Goal: Task Accomplishment & Management: Use online tool/utility

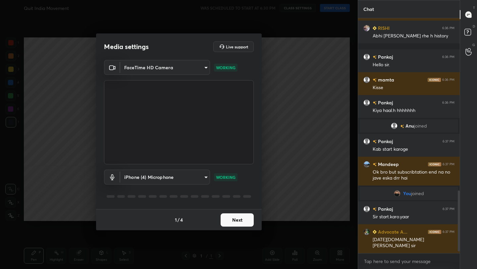
scroll to position [670, 0]
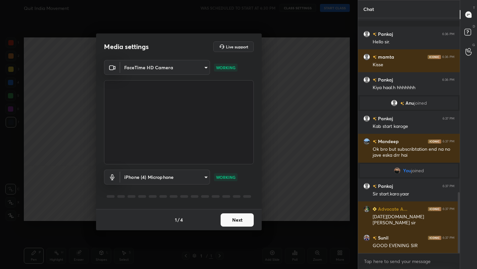
click at [239, 219] on button "Next" at bounding box center [237, 219] width 33 height 13
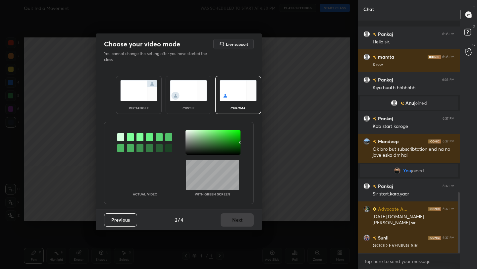
click at [239, 219] on div "Previous 2 / 4 Next" at bounding box center [179, 219] width 166 height 21
click at [133, 94] on img at bounding box center [138, 90] width 37 height 21
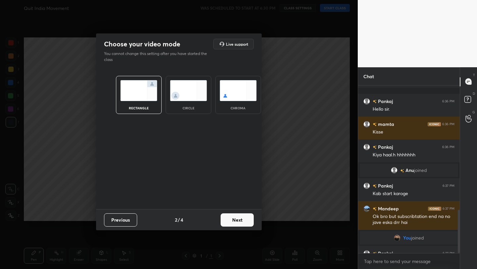
click at [241, 218] on button "Next" at bounding box center [237, 219] width 33 height 13
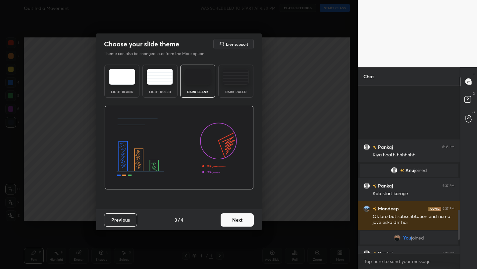
scroll to position [760, 0]
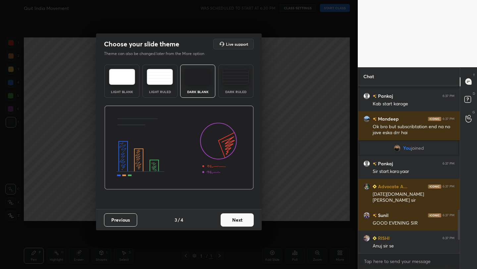
click at [241, 218] on button "Next" at bounding box center [237, 219] width 33 height 13
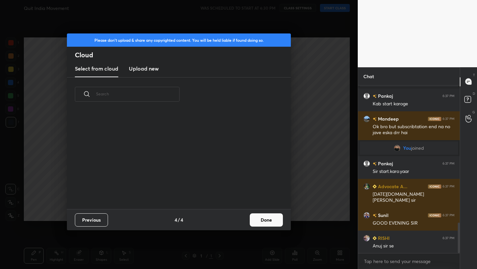
click at [276, 222] on button "Done" at bounding box center [266, 219] width 33 height 13
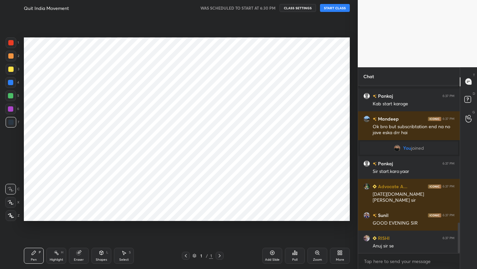
scroll to position [776, 0]
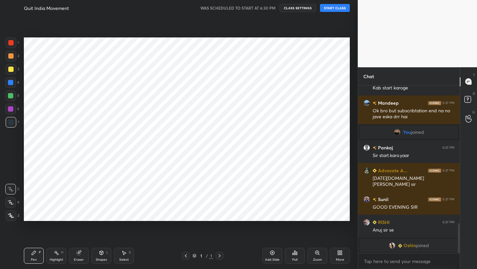
click at [337, 8] on button "START CLASS" at bounding box center [335, 8] width 30 height 8
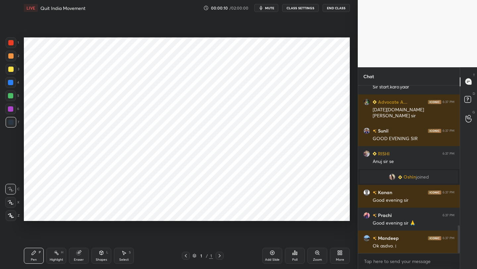
scroll to position [843, 0]
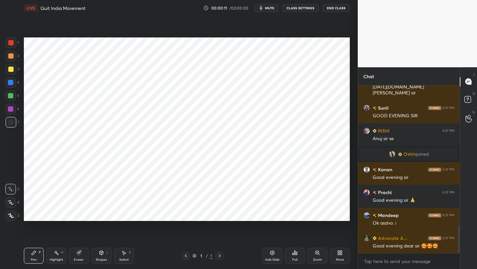
click at [311, 6] on button "CLASS SETTINGS" at bounding box center [300, 8] width 36 height 8
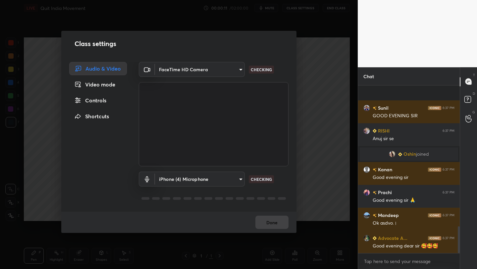
scroll to position [889, 0]
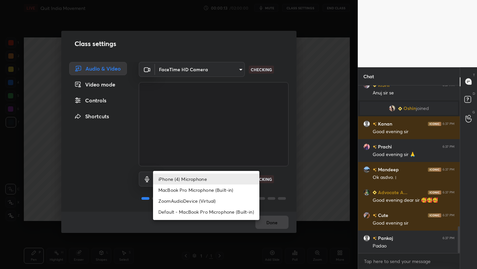
click at [195, 179] on body "1 2 3 4 5 6 7 C X Z C X Z E E Erase all H H LIVE Quit India Movement 00:00:13 /…" at bounding box center [238, 134] width 477 height 269
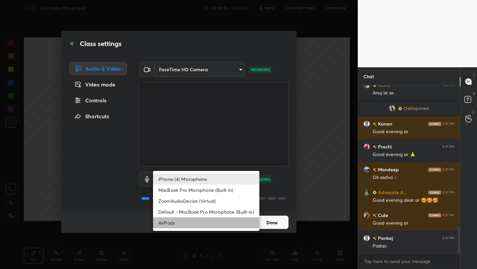
click at [219, 225] on li "AirPods" at bounding box center [206, 222] width 106 height 11
type input "483fa830f433fd6c98a3d3f75d5d899d99d5436cae465fd05eb628fd494c1e0b"
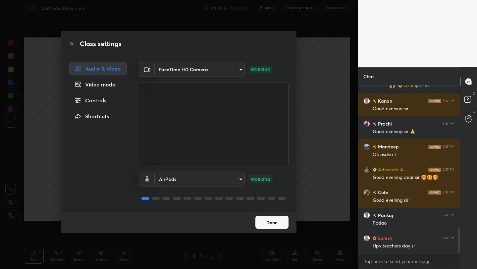
click at [276, 221] on button "Done" at bounding box center [271, 222] width 33 height 13
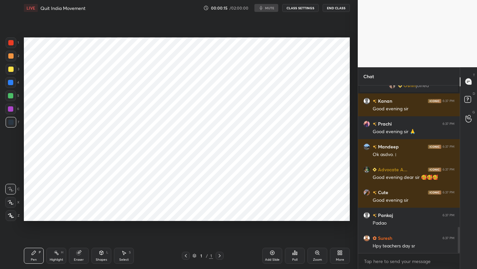
scroll to position [935, 0]
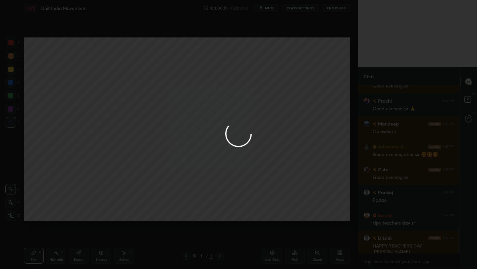
click at [269, 10] on div at bounding box center [238, 134] width 477 height 269
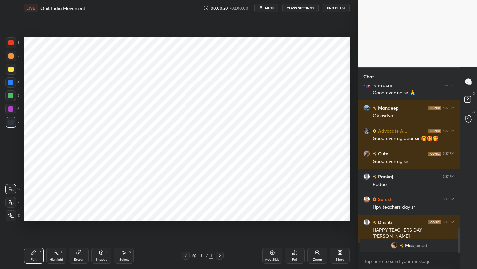
scroll to position [926, 0]
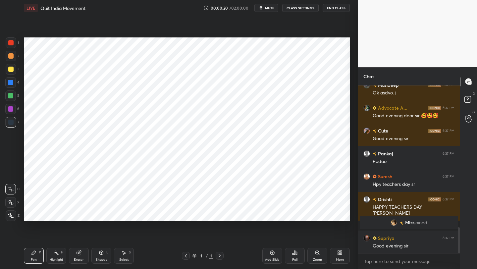
click at [269, 10] on span "mute" at bounding box center [269, 8] width 9 height 5
click at [269, 10] on span "unmute" at bounding box center [269, 8] width 14 height 5
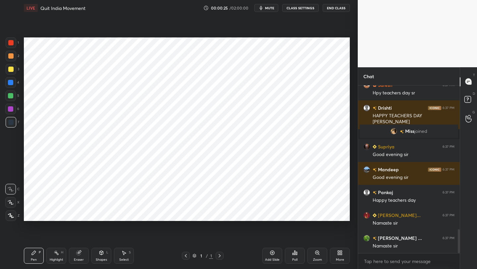
scroll to position [1040, 0]
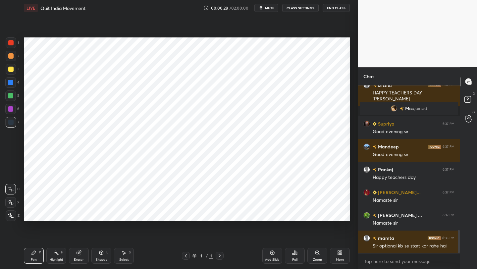
click at [338, 253] on icon at bounding box center [339, 252] width 5 height 5
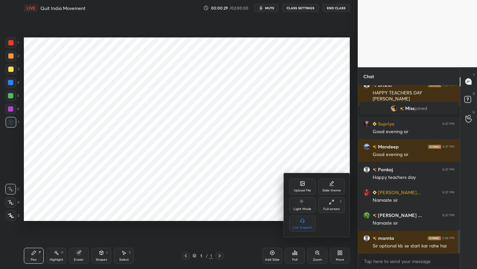
click at [300, 190] on div "Upload File" at bounding box center [302, 190] width 17 height 3
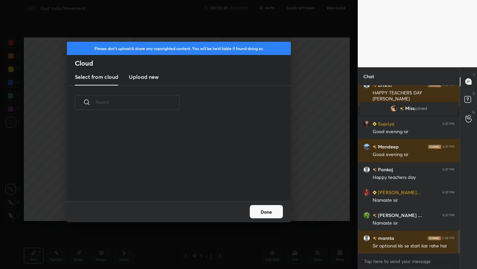
scroll to position [0, 0]
click at [149, 77] on h3 "Upload new" at bounding box center [144, 77] width 30 height 8
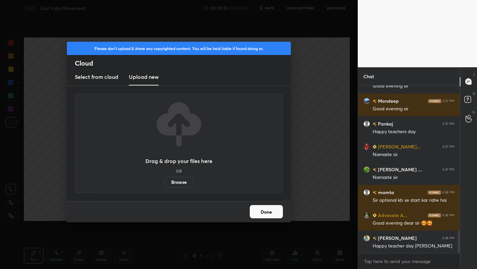
click at [181, 186] on label "Browse" at bounding box center [178, 182] width 29 height 11
click at [164, 186] on input "Browse" at bounding box center [164, 182] width 0 height 11
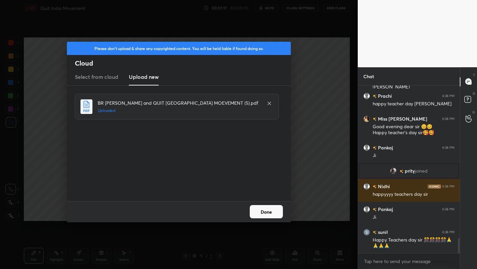
scroll to position [1755, 0]
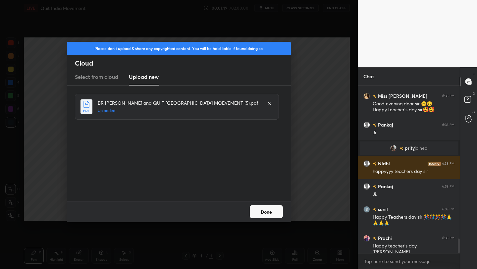
click at [273, 213] on button "Done" at bounding box center [266, 211] width 33 height 13
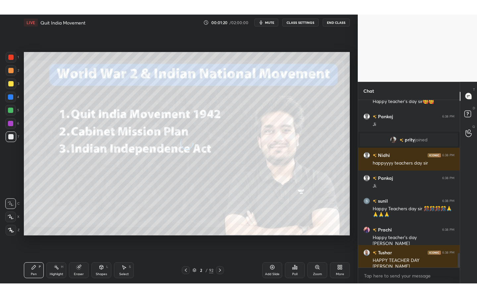
scroll to position [1800, 0]
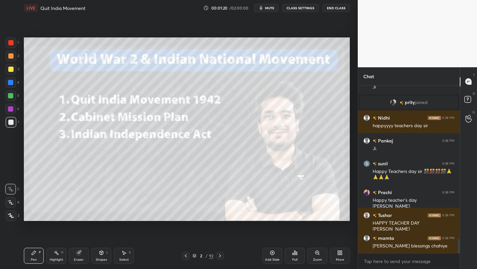
click at [344, 252] on div "More" at bounding box center [340, 256] width 20 height 16
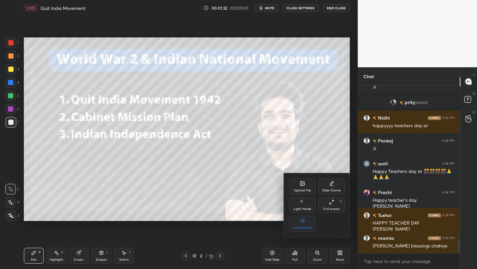
click at [334, 216] on div "Upload File Slide theme Light Mode Full screen F Live Support" at bounding box center [317, 205] width 56 height 53
click at [332, 206] on div "Full screen F" at bounding box center [331, 205] width 27 height 16
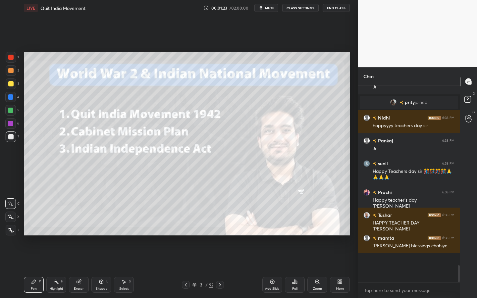
scroll to position [256, 331]
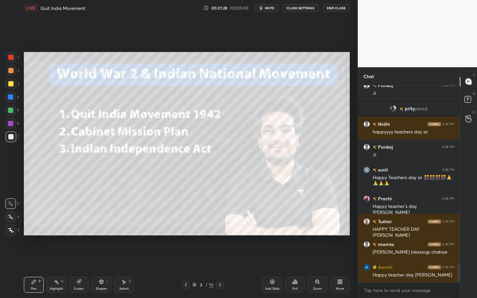
click at [270, 9] on span "mute" at bounding box center [269, 8] width 9 height 5
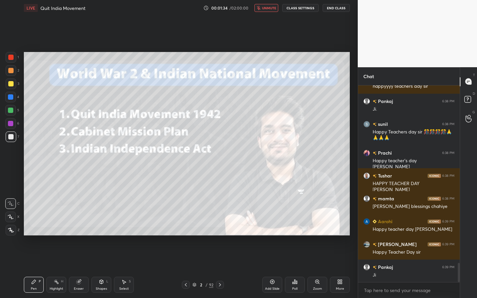
click at [270, 9] on span "unmute" at bounding box center [269, 8] width 14 height 5
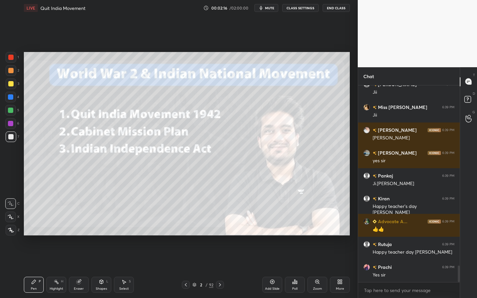
scroll to position [2150, 0]
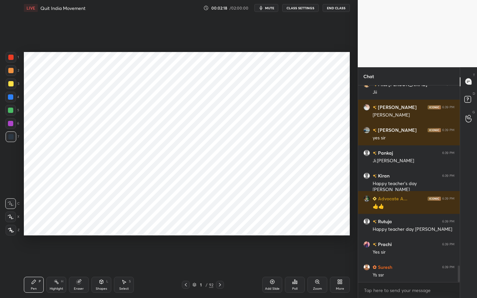
click at [342, 269] on div "More" at bounding box center [340, 285] width 20 height 16
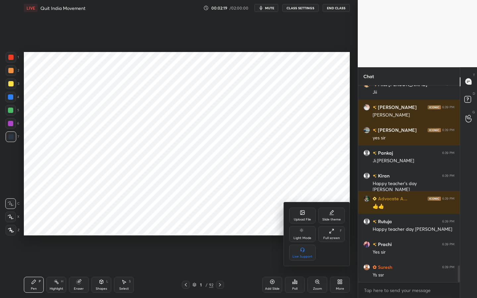
scroll to position [2173, 0]
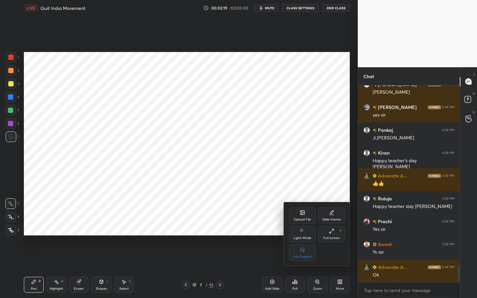
click at [300, 227] on icon at bounding box center [302, 231] width 5 height 8
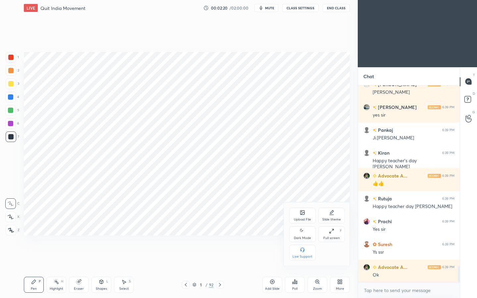
click at [304, 235] on icon at bounding box center [302, 231] width 5 height 8
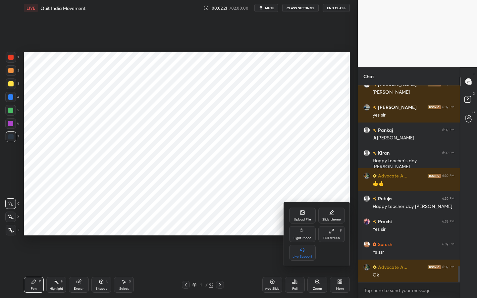
click at [301, 208] on div "Upload File" at bounding box center [302, 216] width 27 height 16
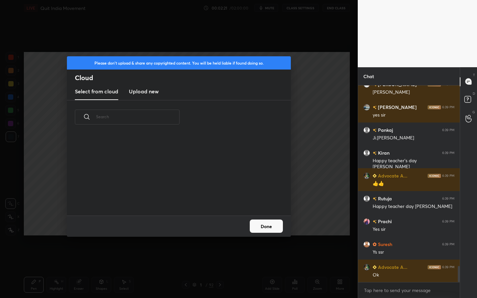
scroll to position [82, 213]
click at [152, 94] on h3 "Upload new" at bounding box center [144, 91] width 30 height 8
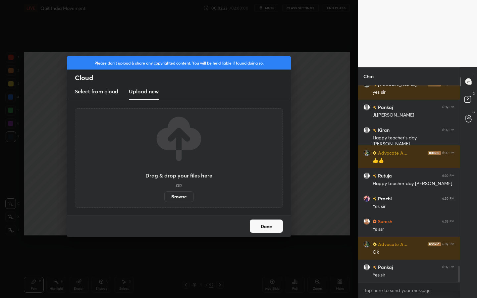
click at [183, 198] on label "Browse" at bounding box center [178, 197] width 29 height 11
click at [164, 198] on input "Browse" at bounding box center [164, 197] width 0 height 11
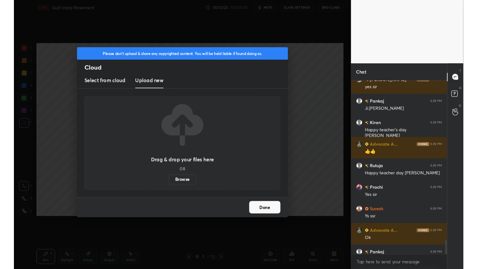
scroll to position [166, 100]
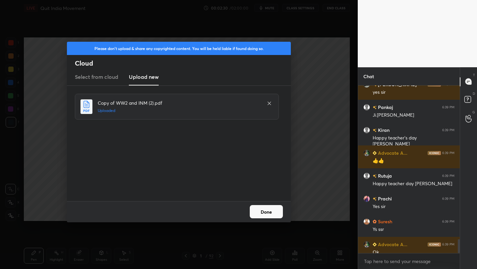
click at [271, 211] on button "Done" at bounding box center [266, 211] width 33 height 13
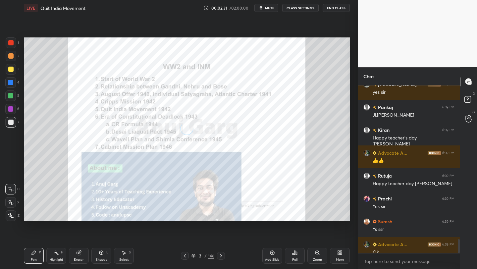
click at [341, 258] on div "More" at bounding box center [340, 259] width 8 height 3
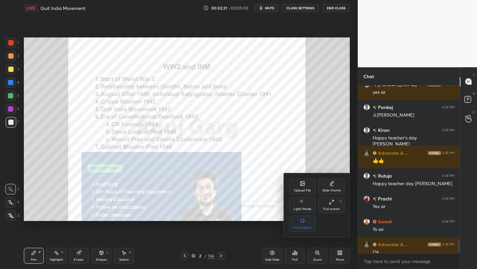
click at [330, 212] on div "Full screen F" at bounding box center [331, 205] width 27 height 16
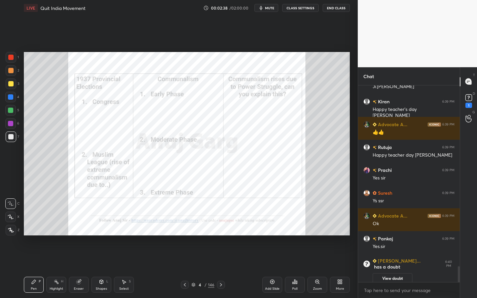
click at [255, 269] on div "Pen P Highlight H Eraser Shapes L Select S 4 / 146 Add Slide Poll Zoom More" at bounding box center [187, 285] width 326 height 27
click at [14, 231] on div at bounding box center [11, 230] width 11 height 11
click at [314, 269] on div "Zoom" at bounding box center [317, 285] width 20 height 16
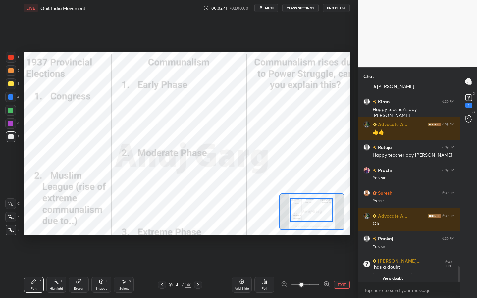
drag, startPoint x: 309, startPoint y: 210, endPoint x: 305, endPoint y: 206, distance: 6.1
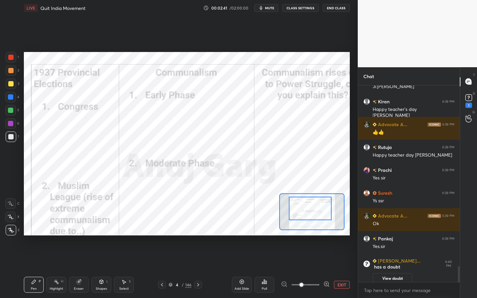
click at [304, 203] on div at bounding box center [310, 209] width 43 height 24
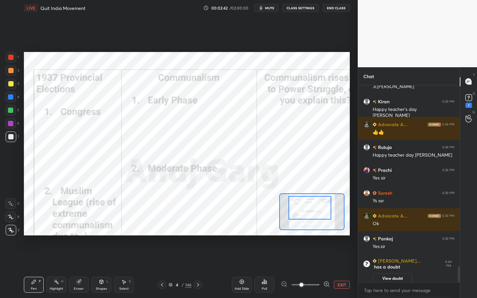
click at [14, 57] on div at bounding box center [11, 57] width 11 height 11
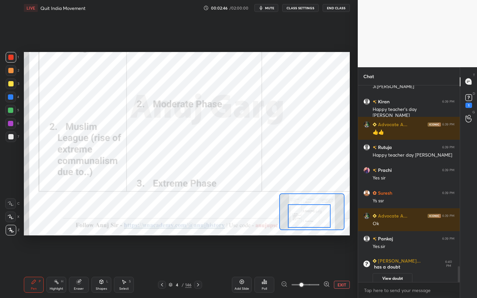
drag, startPoint x: 308, startPoint y: 208, endPoint x: 307, endPoint y: 215, distance: 6.8
click at [307, 216] on div at bounding box center [309, 216] width 43 height 24
drag, startPoint x: 311, startPoint y: 221, endPoint x: 334, endPoint y: 219, distance: 23.3
click at [330, 219] on div at bounding box center [309, 216] width 43 height 24
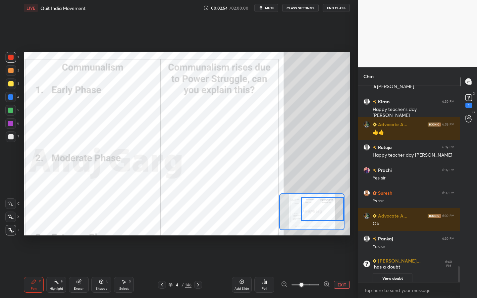
drag, startPoint x: 330, startPoint y: 218, endPoint x: 331, endPoint y: 214, distance: 4.3
click at [331, 214] on div at bounding box center [322, 209] width 43 height 24
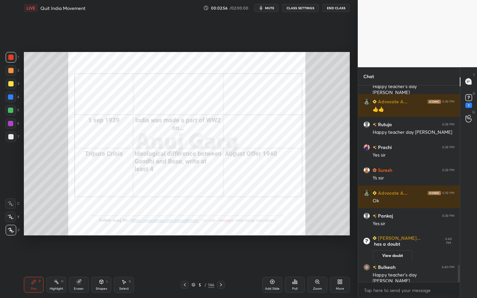
scroll to position [2061, 0]
click at [317, 269] on div "Zoom" at bounding box center [317, 285] width 20 height 16
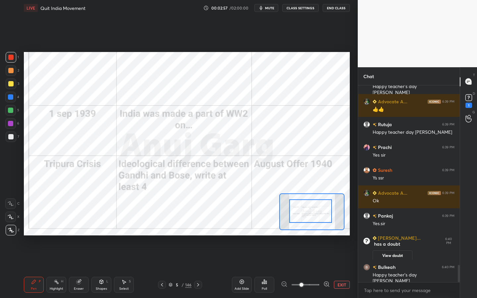
drag, startPoint x: 305, startPoint y: 213, endPoint x: 299, endPoint y: 212, distance: 6.3
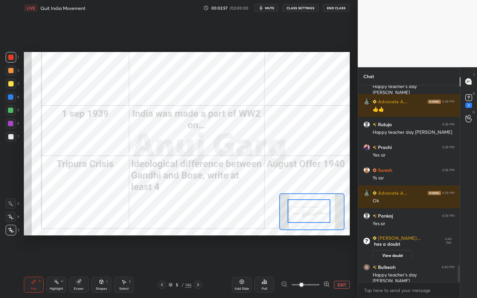
scroll to position [2084, 0]
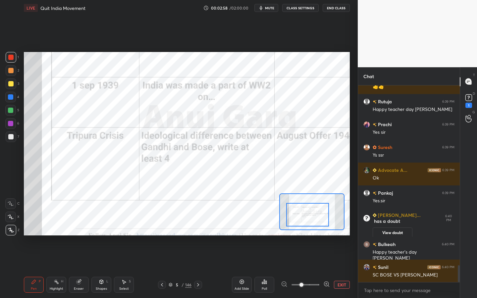
drag, startPoint x: 297, startPoint y: 212, endPoint x: 295, endPoint y: 215, distance: 3.9
click at [295, 215] on div at bounding box center [307, 215] width 43 height 24
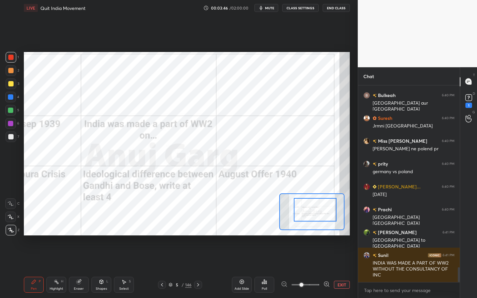
scroll to position [2421, 0]
drag, startPoint x: 313, startPoint y: 211, endPoint x: 320, endPoint y: 206, distance: 8.8
click at [320, 206] on div at bounding box center [315, 210] width 43 height 24
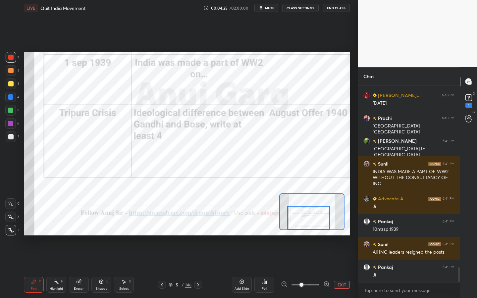
scroll to position [2418, 0]
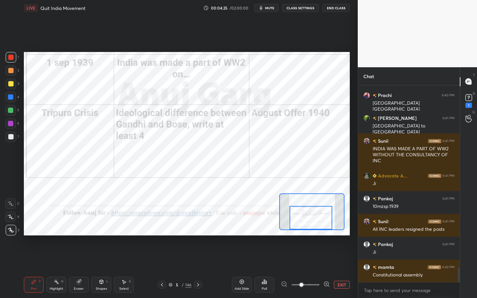
drag, startPoint x: 312, startPoint y: 214, endPoint x: 310, endPoint y: 222, distance: 8.4
click at [311, 222] on div at bounding box center [311, 218] width 43 height 24
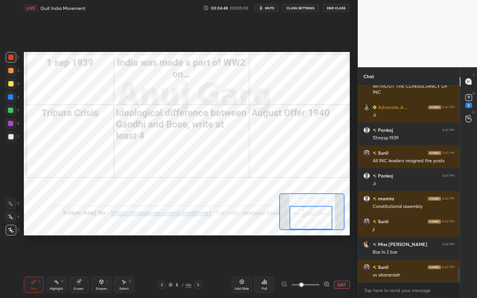
scroll to position [2515, 0]
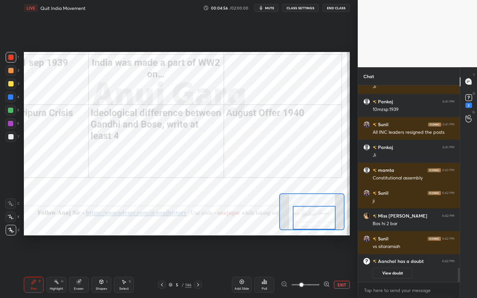
drag, startPoint x: 309, startPoint y: 221, endPoint x: 312, endPoint y: 222, distance: 3.4
click at [312, 222] on div at bounding box center [314, 218] width 43 height 24
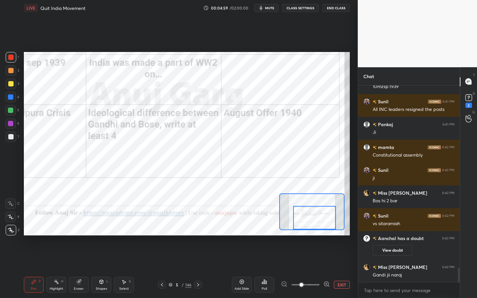
scroll to position [2510, 0]
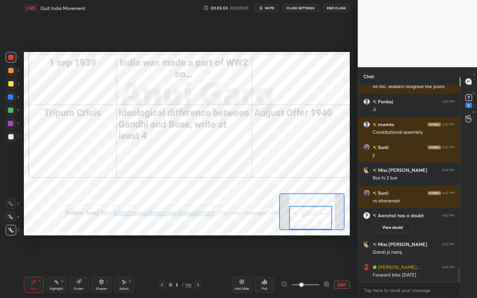
drag, startPoint x: 326, startPoint y: 221, endPoint x: 323, endPoint y: 225, distance: 4.5
click at [323, 225] on div at bounding box center [310, 218] width 43 height 24
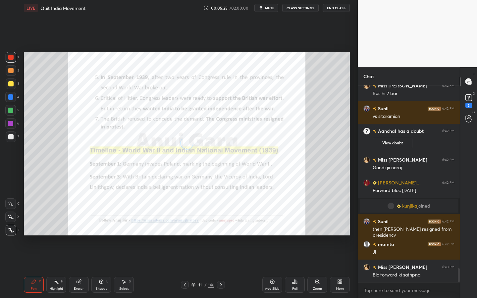
scroll to position [2598, 0]
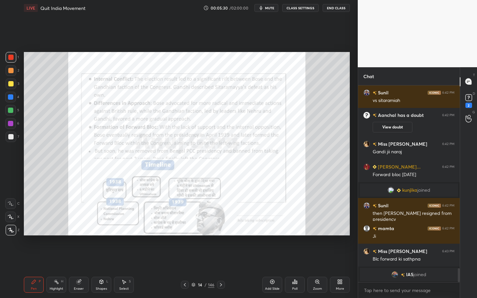
click at [313, 269] on div "Zoom" at bounding box center [317, 288] width 9 height 3
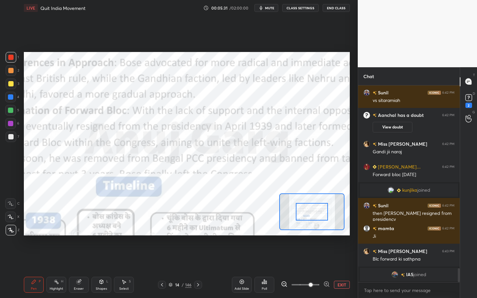
click at [309, 269] on span at bounding box center [311, 285] width 4 height 4
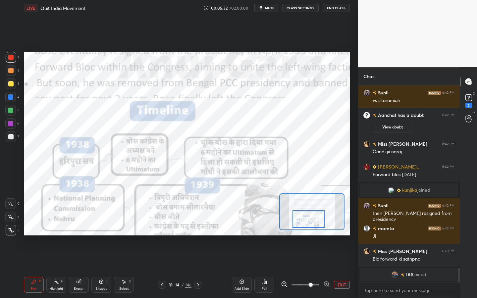
drag, startPoint x: 315, startPoint y: 207, endPoint x: 313, endPoint y: 213, distance: 6.6
click at [313, 213] on div at bounding box center [309, 219] width 32 height 18
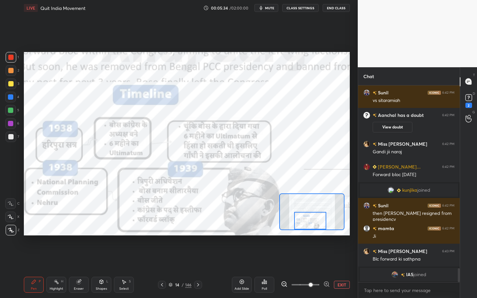
drag, startPoint x: 312, startPoint y: 213, endPoint x: 315, endPoint y: 216, distance: 4.2
click at [315, 216] on div at bounding box center [310, 221] width 32 height 18
click at [311, 215] on div at bounding box center [310, 221] width 32 height 18
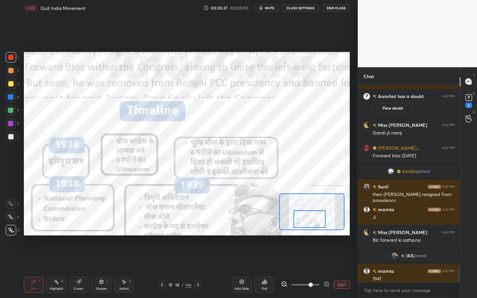
scroll to position [2602, 0]
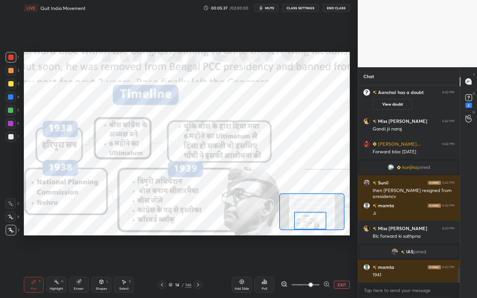
click at [312, 219] on div at bounding box center [310, 221] width 32 height 18
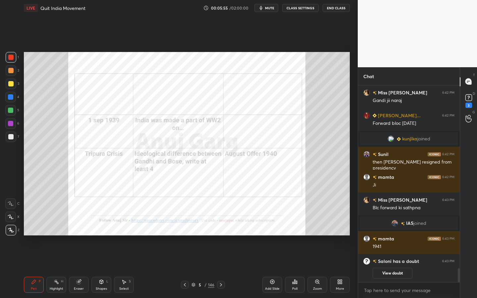
click at [279, 269] on div "Add Slide" at bounding box center [272, 285] width 20 height 16
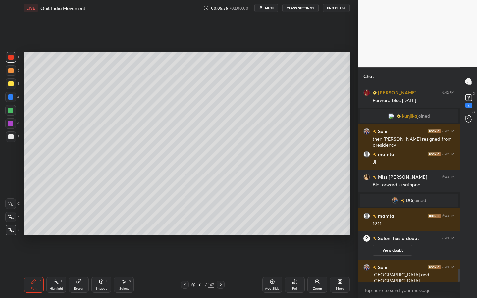
scroll to position [2676, 0]
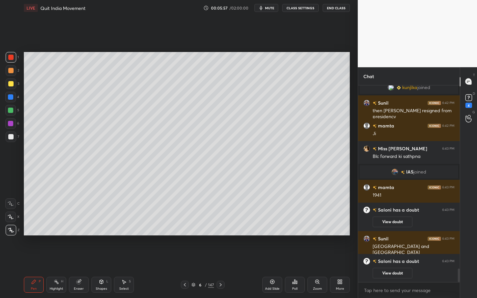
click at [14, 85] on div at bounding box center [11, 84] width 11 height 11
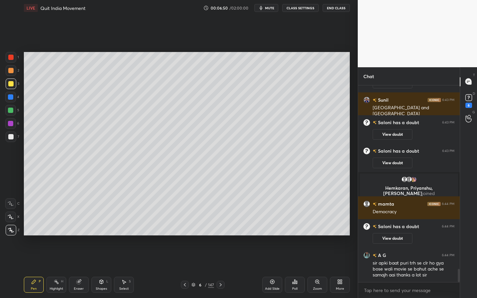
scroll to position [2756, 0]
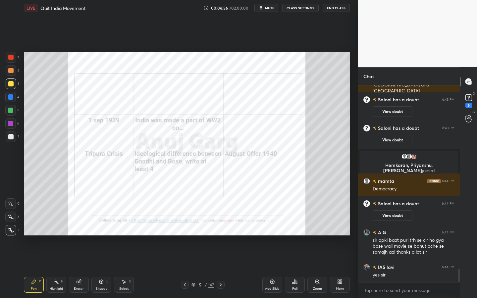
click at [316, 269] on div "Zoom" at bounding box center [317, 288] width 9 height 3
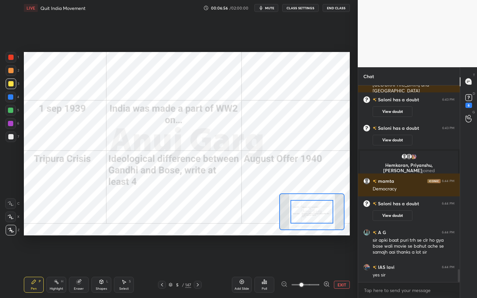
scroll to position [2779, 0]
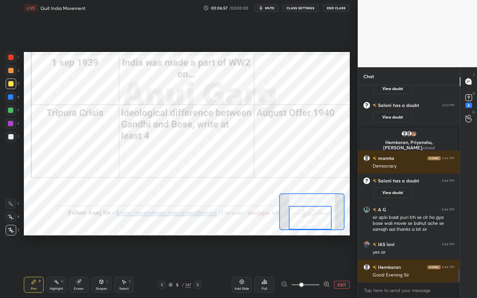
drag, startPoint x: 324, startPoint y: 221, endPoint x: 323, endPoint y: 229, distance: 7.6
click at [323, 229] on div at bounding box center [310, 218] width 43 height 24
click at [11, 58] on div at bounding box center [10, 57] width 5 height 5
click at [104, 269] on div "Shapes L" at bounding box center [101, 285] width 20 height 16
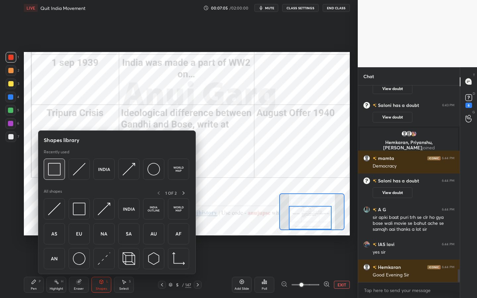
click at [55, 166] on img at bounding box center [54, 169] width 13 height 13
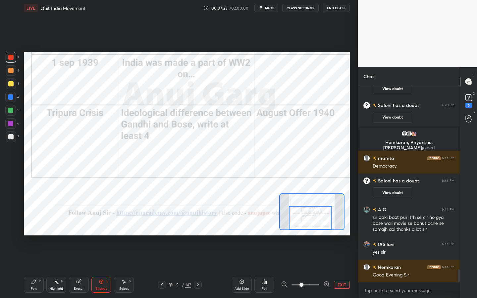
scroll to position [2802, 0]
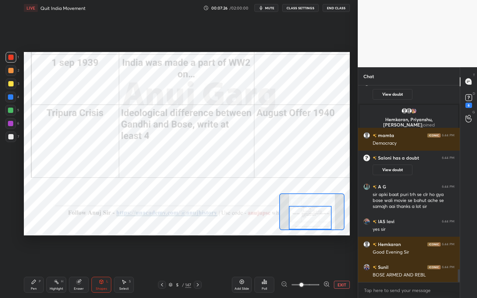
click at [79, 269] on icon at bounding box center [79, 282] width 4 height 4
click at [7, 230] on span "Erase all" at bounding box center [11, 230] width 10 height 5
click at [95, 269] on div "Shapes L" at bounding box center [101, 285] width 20 height 16
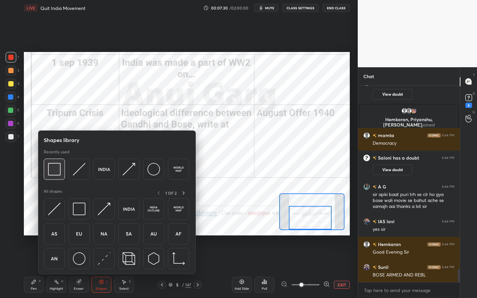
click at [57, 167] on img at bounding box center [54, 169] width 13 height 13
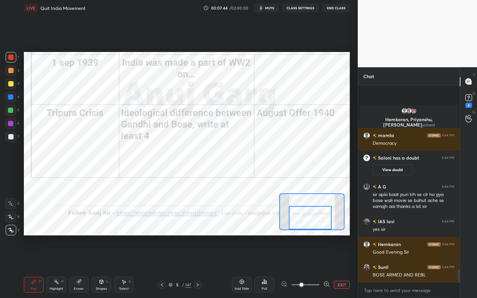
scroll to position [2854, 0]
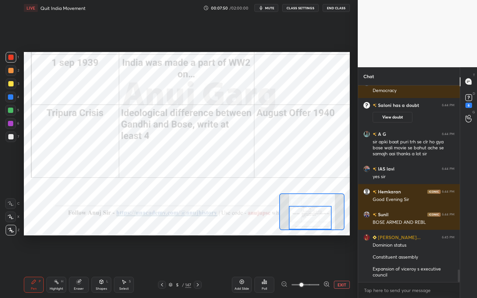
click at [80, 269] on icon at bounding box center [80, 281] width 4 height 3
click at [10, 231] on span "Erase all" at bounding box center [11, 230] width 10 height 5
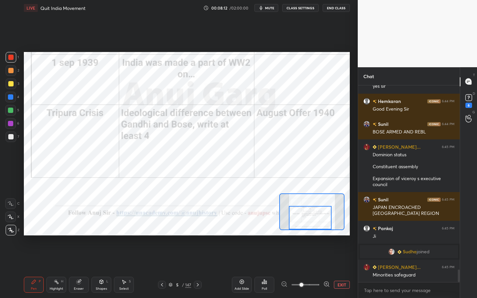
scroll to position [2918, 0]
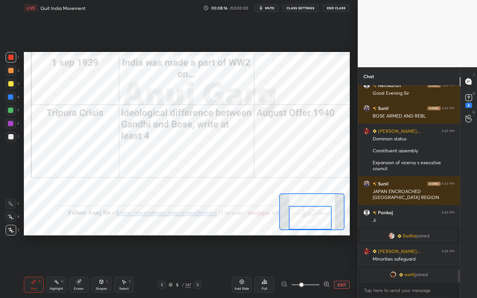
click at [318, 195] on div "Setting up your live class Poll for secs No correct answer Start poll" at bounding box center [187, 144] width 326 height 184
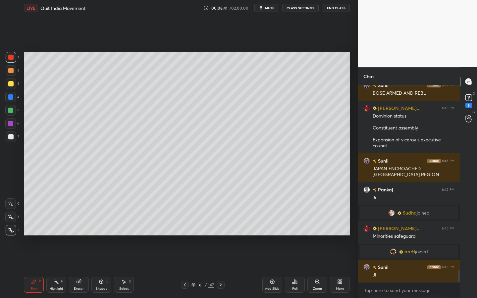
scroll to position [2957, 0]
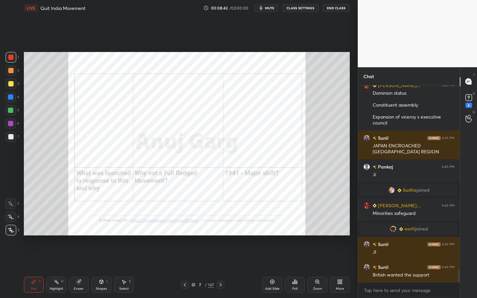
click at [317, 269] on div "Zoom" at bounding box center [317, 285] width 20 height 16
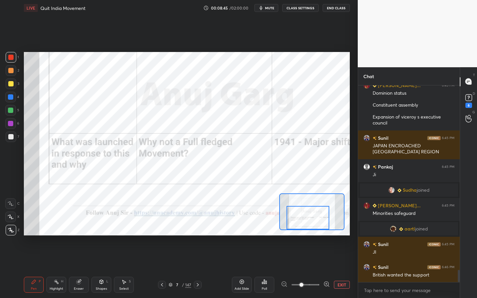
click at [308, 232] on div "Setting up your live class Poll for secs No correct answer Start poll" at bounding box center [187, 144] width 326 height 184
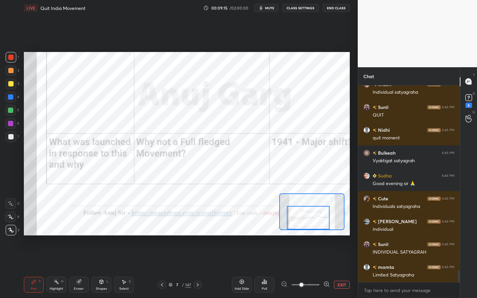
scroll to position [3186, 0]
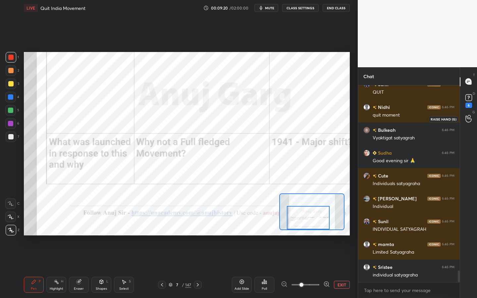
click at [471, 123] on div at bounding box center [468, 119] width 13 height 12
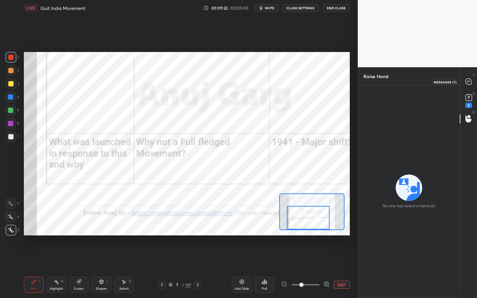
click at [472, 80] on div at bounding box center [468, 82] width 13 height 12
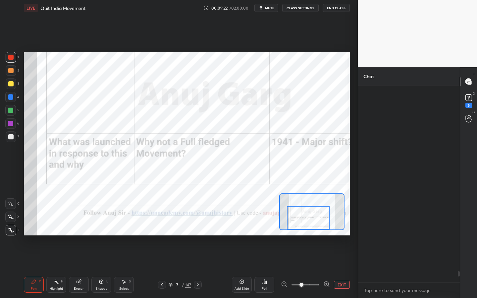
scroll to position [195, 100]
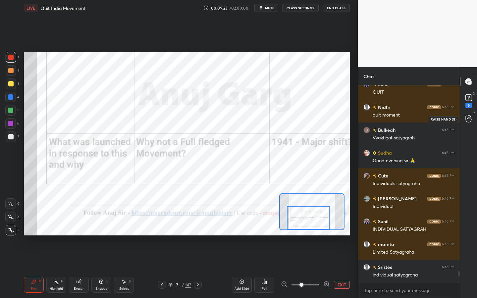
click at [470, 116] on icon at bounding box center [469, 119] width 6 height 8
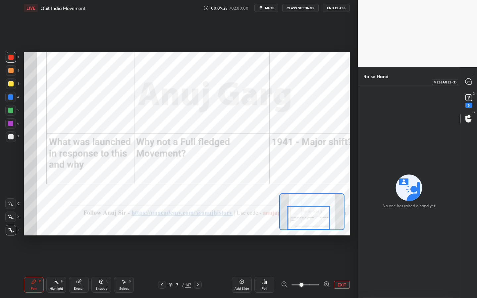
click at [471, 84] on icon at bounding box center [469, 82] width 6 height 6
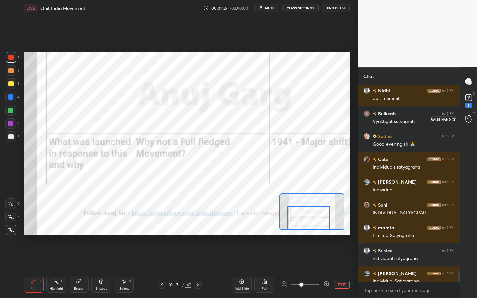
click at [474, 115] on div at bounding box center [468, 119] width 13 height 12
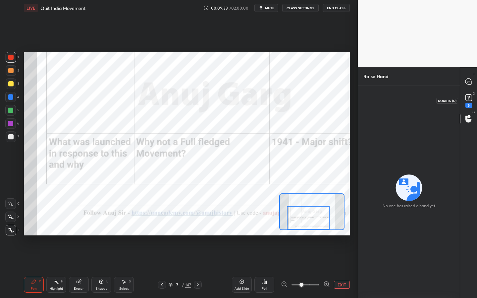
click at [471, 103] on div "6" at bounding box center [469, 105] width 7 height 5
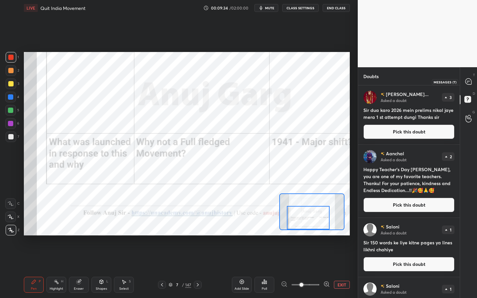
click at [469, 79] on icon at bounding box center [469, 82] width 6 height 6
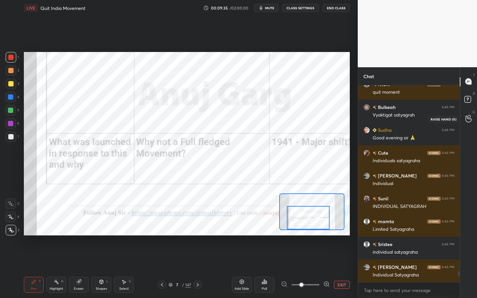
click at [469, 116] on icon at bounding box center [469, 119] width 6 height 8
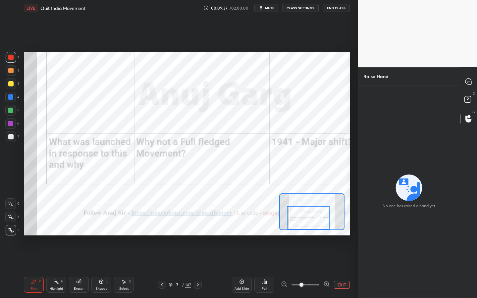
click at [468, 93] on div "D Doubts (D)" at bounding box center [468, 100] width 17 height 19
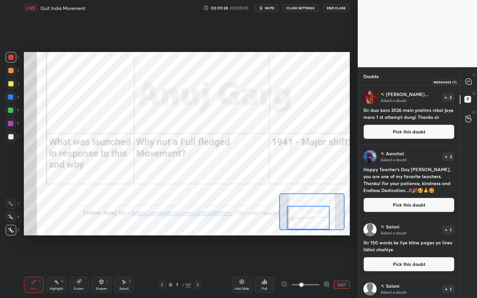
click at [468, 82] on icon at bounding box center [469, 82] width 6 height 6
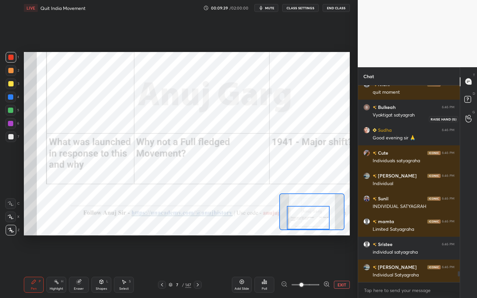
click at [472, 116] on div at bounding box center [468, 119] width 13 height 12
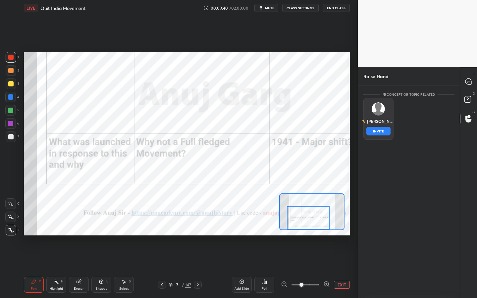
click at [391, 109] on div "kanika INVITE" at bounding box center [378, 119] width 30 height 42
click at [385, 131] on button "INVITE" at bounding box center [378, 131] width 24 height 9
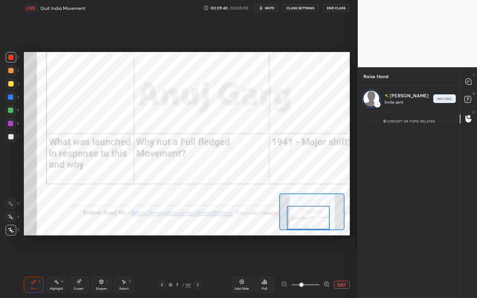
scroll to position [184, 100]
click at [469, 82] on icon at bounding box center [469, 82] width 6 height 6
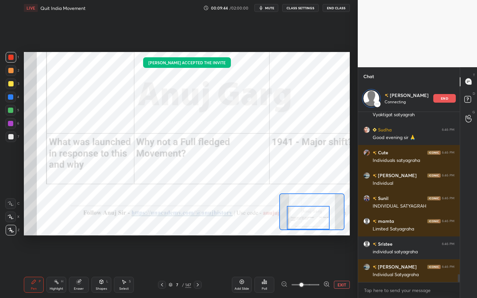
scroll to position [3421, 0]
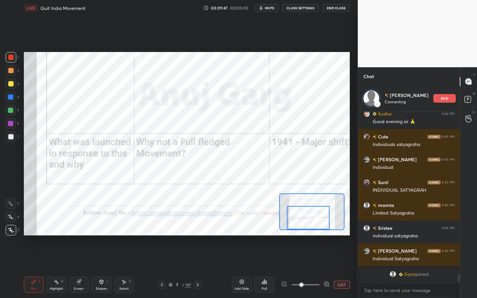
click at [313, 9] on button "CLASS SETTINGS" at bounding box center [300, 8] width 36 height 8
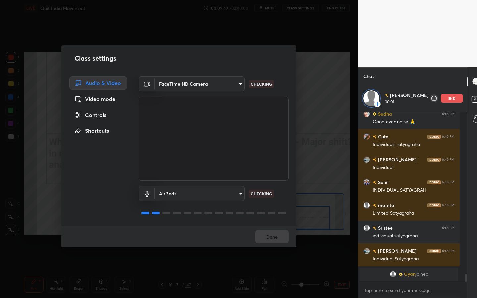
click at [274, 235] on button "Done" at bounding box center [271, 236] width 33 height 13
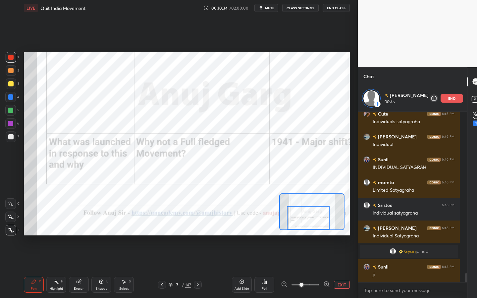
scroll to position [3144, 0]
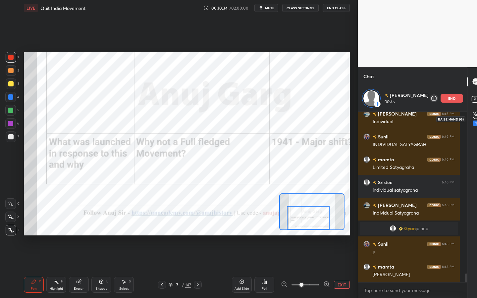
click at [473, 118] on icon at bounding box center [476, 116] width 6 height 8
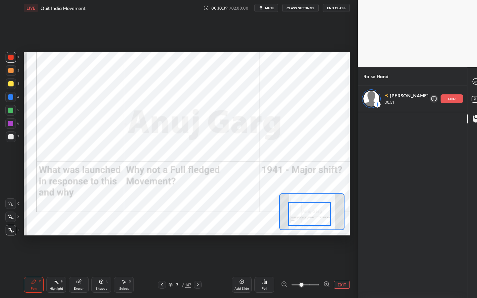
click at [319, 207] on div at bounding box center [309, 214] width 43 height 24
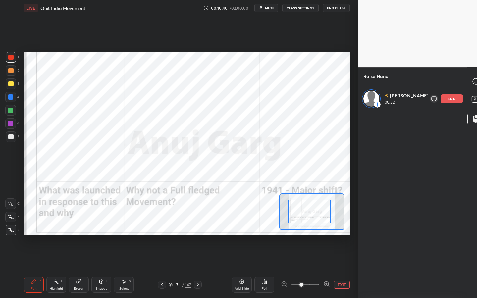
click at [318, 206] on div at bounding box center [309, 212] width 43 height 24
click at [76, 269] on div "Eraser" at bounding box center [79, 285] width 20 height 16
click at [17, 230] on div "Erase all" at bounding box center [11, 230] width 12 height 11
drag, startPoint x: 94, startPoint y: 286, endPoint x: 97, endPoint y: 283, distance: 4.0
click at [94, 269] on div "Shapes L" at bounding box center [101, 285] width 20 height 16
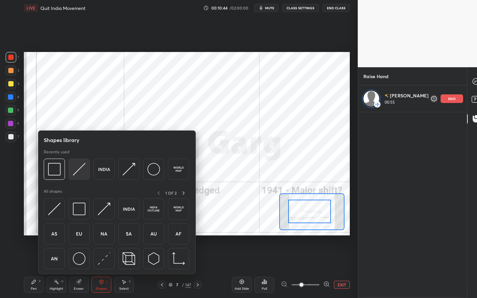
click at [83, 173] on img at bounding box center [79, 169] width 13 height 13
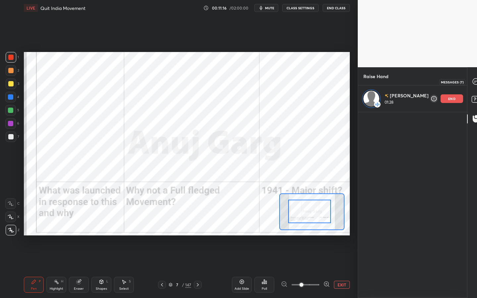
click at [473, 86] on div at bounding box center [476, 82] width 13 height 12
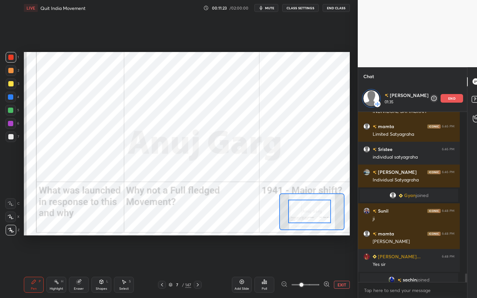
scroll to position [3369, 0]
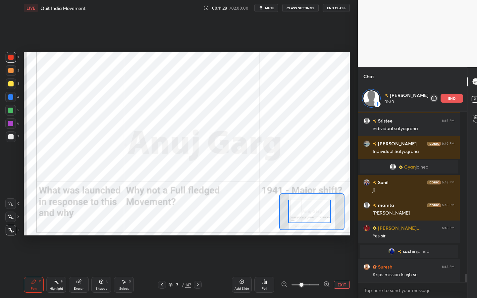
click at [14, 96] on div at bounding box center [10, 97] width 11 height 11
click at [103, 269] on div "Shapes" at bounding box center [101, 288] width 11 height 3
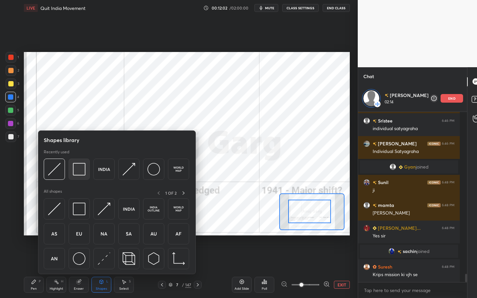
click at [82, 168] on img at bounding box center [79, 169] width 13 height 13
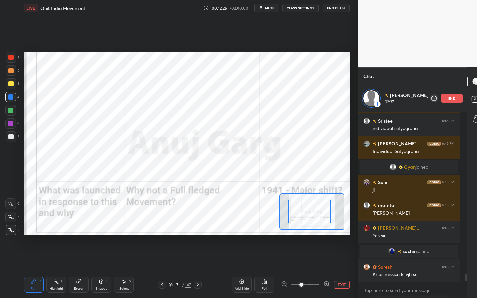
scroll to position [168, 100]
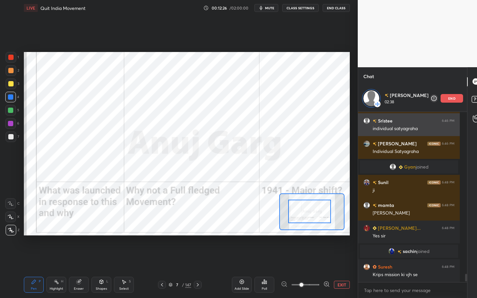
click at [452, 101] on div "end" at bounding box center [452, 98] width 23 height 9
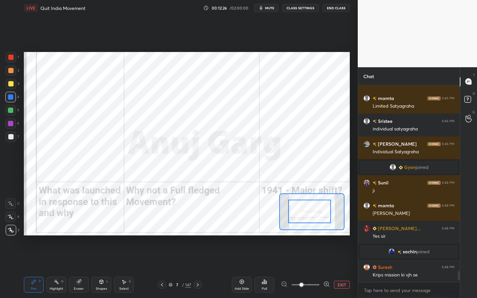
scroll to position [3343, 0]
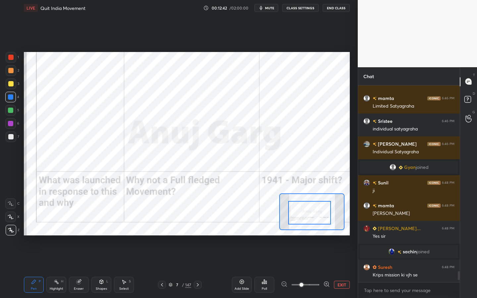
click at [319, 211] on div at bounding box center [309, 213] width 43 height 24
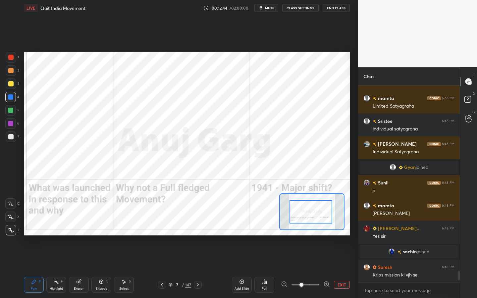
click at [321, 208] on div at bounding box center [311, 212] width 43 height 24
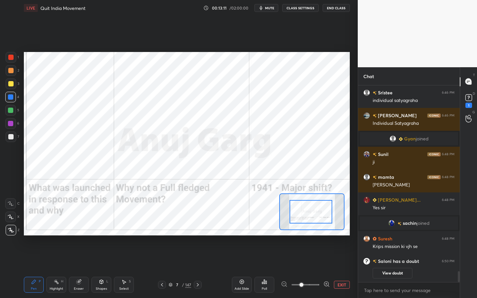
click at [245, 269] on div "Add Slide" at bounding box center [242, 285] width 20 height 16
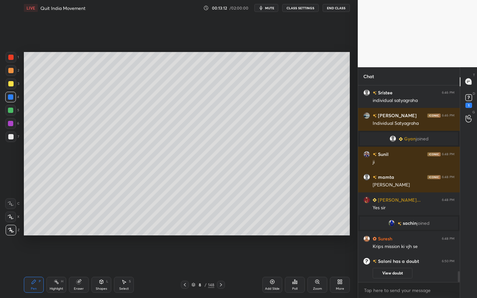
click at [99, 269] on div "Shapes L" at bounding box center [101, 285] width 20 height 16
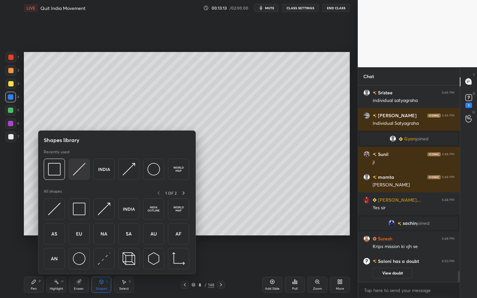
click at [77, 168] on img at bounding box center [79, 169] width 13 height 13
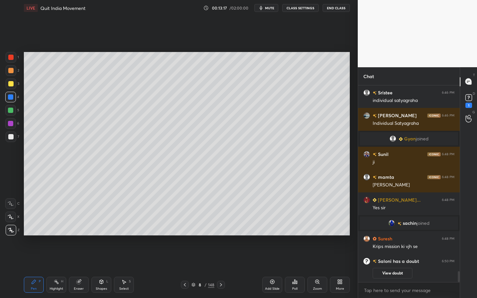
click at [14, 83] on div at bounding box center [11, 84] width 11 height 11
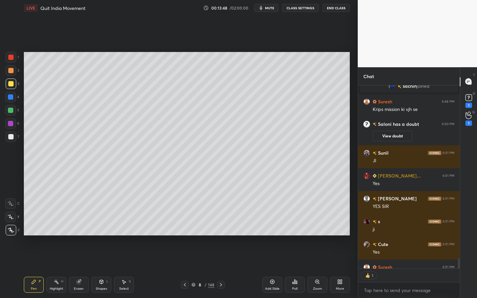
scroll to position [2, 2]
click at [129, 269] on div "Select S" at bounding box center [124, 285] width 20 height 16
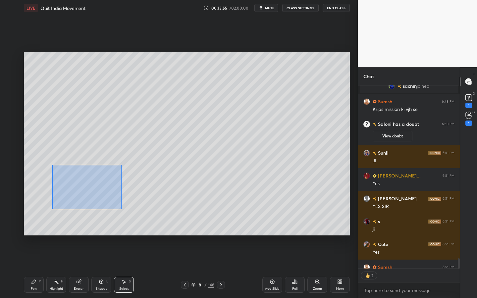
drag, startPoint x: 57, startPoint y: 170, endPoint x: 142, endPoint y: 221, distance: 98.7
click at [142, 222] on div "0 ° Undo Copy Duplicate Duplicate to new slide Delete" at bounding box center [187, 144] width 326 height 184
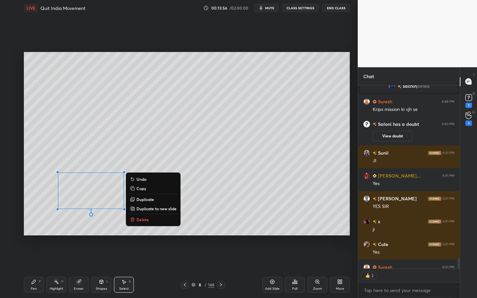
click at [141, 188] on p "Copy" at bounding box center [142, 188] width 10 height 5
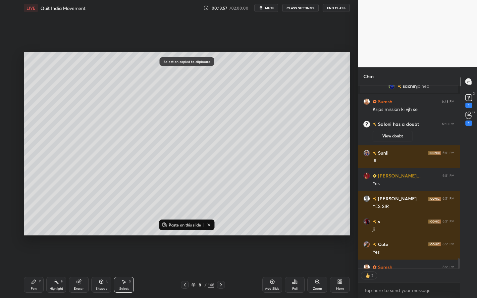
click at [175, 227] on p "Paste on this slide" at bounding box center [185, 224] width 32 height 5
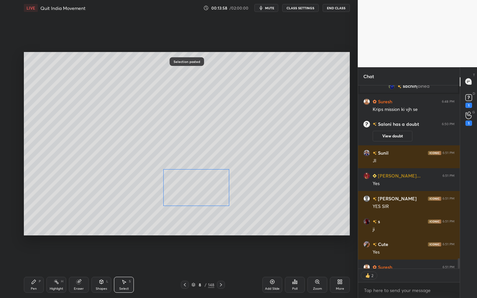
drag, startPoint x: 101, startPoint y: 190, endPoint x: 198, endPoint y: 181, distance: 98.1
click at [199, 179] on div "0 ° Undo Copy Paste here Duplicate Duplicate to new slide Delete" at bounding box center [187, 144] width 326 height 184
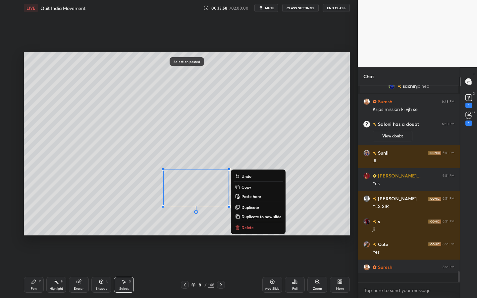
scroll to position [3321, 0]
click at [201, 227] on div "0 ° Undo Copy Paste here Duplicate Duplicate to new slide Delete" at bounding box center [187, 144] width 326 height 184
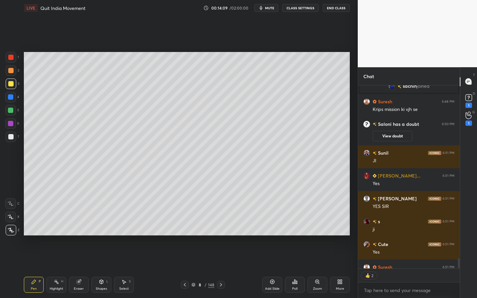
scroll to position [2, 2]
click at [7, 138] on div at bounding box center [11, 137] width 11 height 11
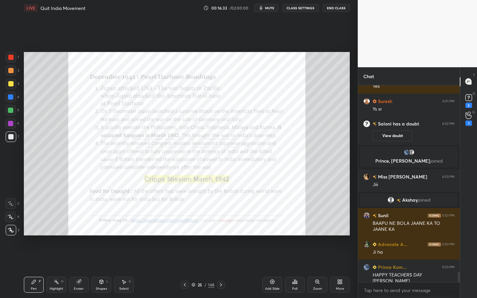
scroll to position [3447, 0]
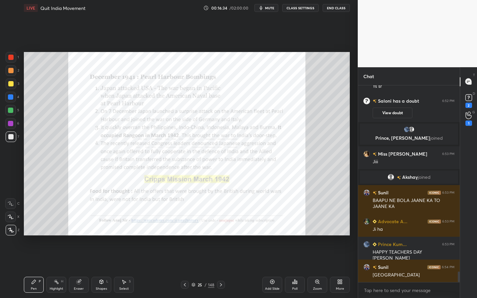
click at [319, 269] on div "Zoom" at bounding box center [317, 288] width 9 height 3
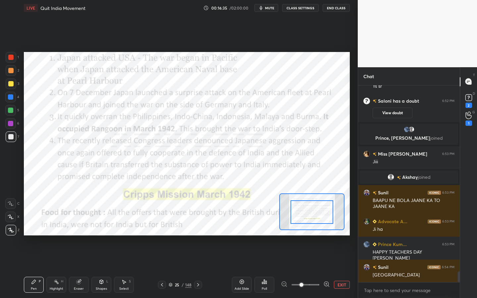
scroll to position [3470, 0]
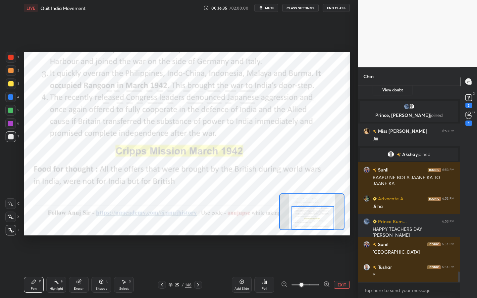
drag, startPoint x: 312, startPoint y: 221, endPoint x: 313, endPoint y: 228, distance: 7.4
click at [313, 229] on div at bounding box center [313, 218] width 43 height 24
drag, startPoint x: 15, startPoint y: 56, endPoint x: 23, endPoint y: 60, distance: 9.2
click at [15, 56] on div at bounding box center [11, 57] width 11 height 11
click at [244, 269] on div "Add Slide" at bounding box center [242, 285] width 20 height 16
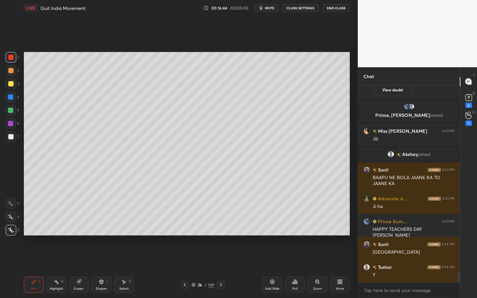
click at [9, 83] on div at bounding box center [10, 83] width 5 height 5
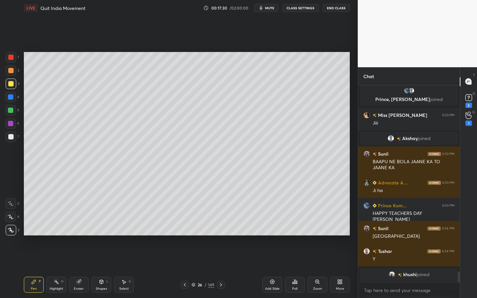
click at [10, 136] on div at bounding box center [10, 136] width 5 height 5
click at [103, 269] on div "Shapes" at bounding box center [101, 288] width 11 height 3
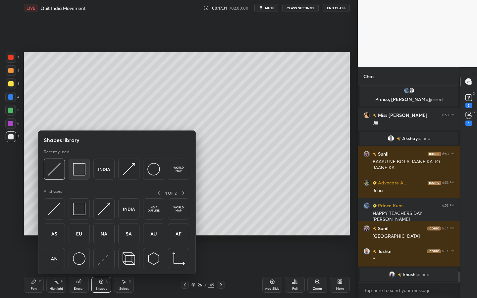
click at [81, 174] on img at bounding box center [79, 169] width 13 height 13
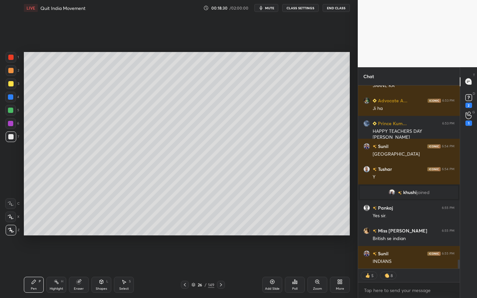
scroll to position [3566, 0]
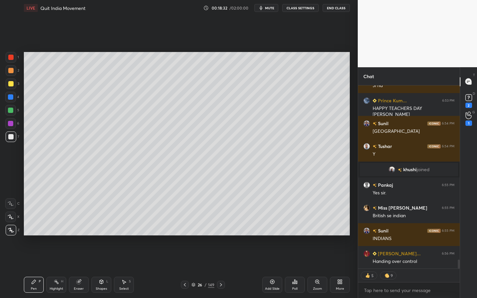
click at [271, 269] on icon at bounding box center [272, 281] width 5 height 5
drag, startPoint x: 9, startPoint y: 84, endPoint x: 22, endPoint y: 83, distance: 13.3
click at [9, 83] on div at bounding box center [10, 83] width 5 height 5
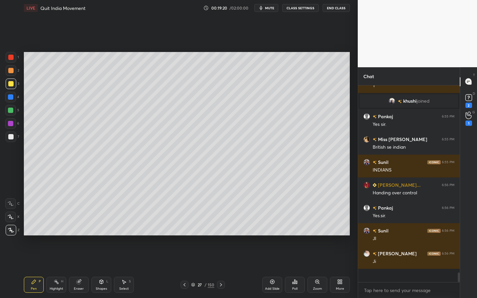
scroll to position [3621, 0]
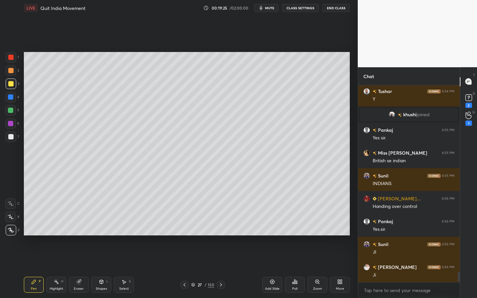
drag, startPoint x: 14, startPoint y: 136, endPoint x: 22, endPoint y: 129, distance: 10.4
click at [14, 136] on div at bounding box center [11, 137] width 11 height 11
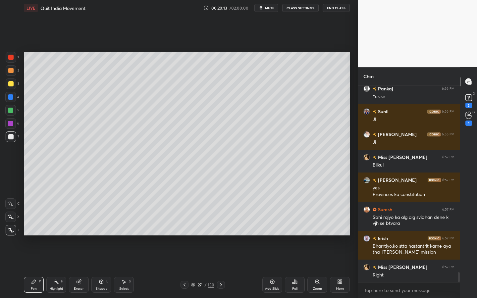
scroll to position [3770, 0]
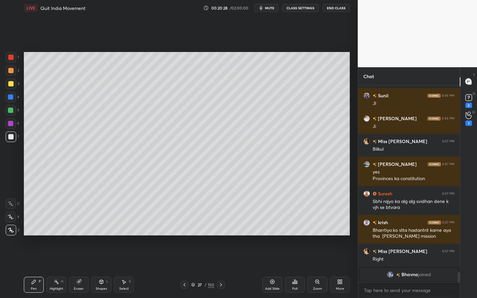
drag, startPoint x: 101, startPoint y: 282, endPoint x: 101, endPoint y: 274, distance: 7.3
click at [101, 269] on icon at bounding box center [101, 281] width 5 height 5
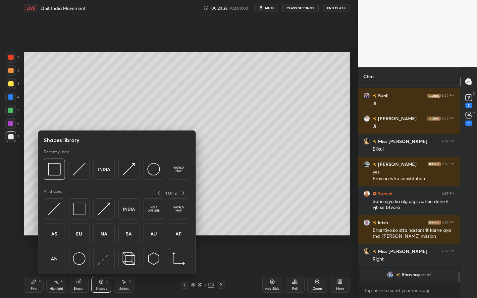
click at [65, 172] on div at bounding box center [116, 171] width 145 height 25
click at [63, 173] on div at bounding box center [54, 169] width 21 height 21
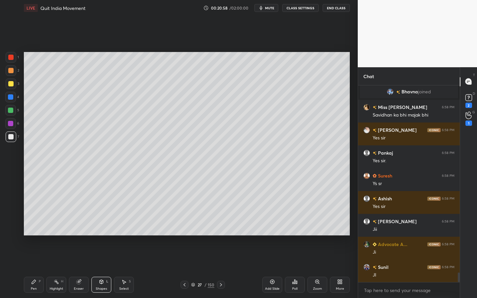
scroll to position [3883, 0]
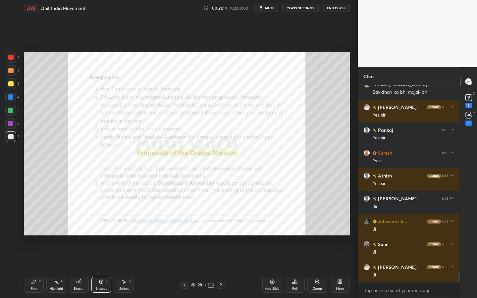
click at [315, 269] on icon at bounding box center [317, 282] width 4 height 4
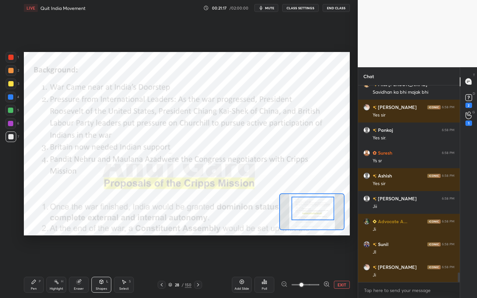
click at [304, 207] on div at bounding box center [313, 209] width 43 height 24
click at [11, 56] on div at bounding box center [10, 57] width 5 height 5
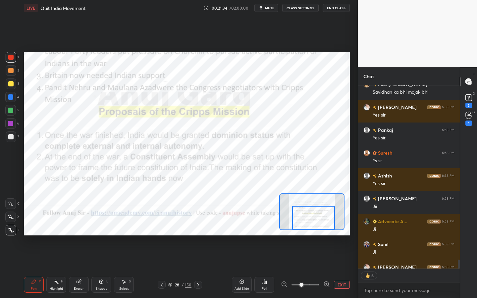
drag, startPoint x: 309, startPoint y: 206, endPoint x: 310, endPoint y: 214, distance: 8.0
click at [310, 214] on div at bounding box center [313, 218] width 43 height 24
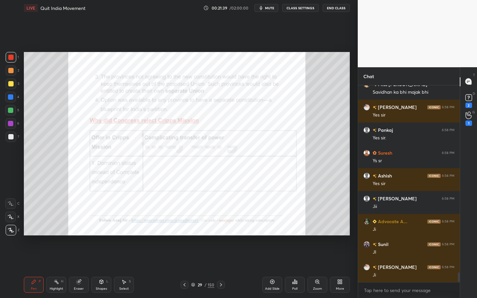
click at [318, 269] on icon at bounding box center [318, 283] width 1 height 1
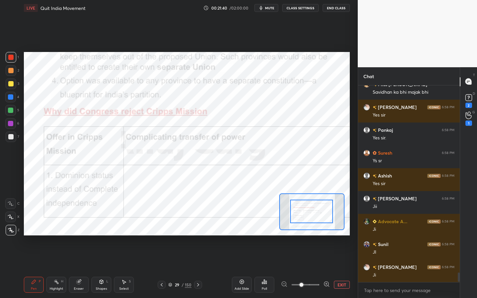
drag, startPoint x: 317, startPoint y: 217, endPoint x: 317, endPoint y: 211, distance: 6.0
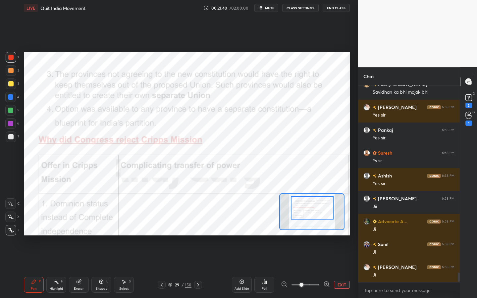
click at [317, 210] on div at bounding box center [312, 208] width 43 height 24
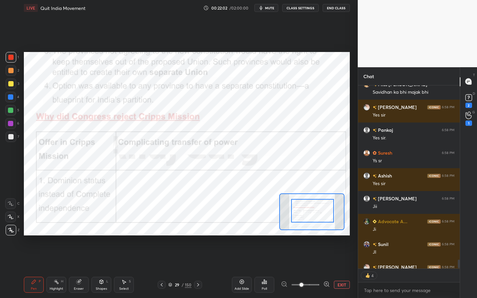
click at [306, 218] on div at bounding box center [312, 211] width 43 height 24
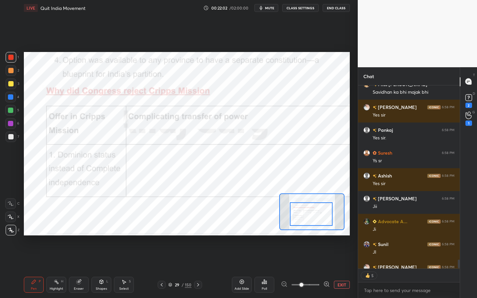
drag, startPoint x: 307, startPoint y: 217, endPoint x: 306, endPoint y: 220, distance: 3.5
click at [306, 220] on div at bounding box center [311, 214] width 43 height 24
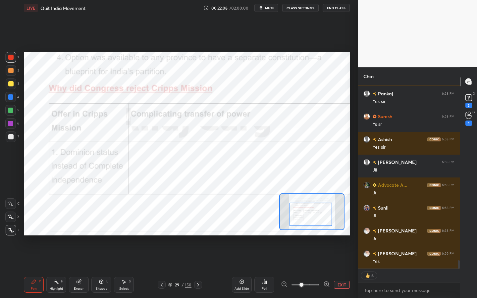
scroll to position [3942, 0]
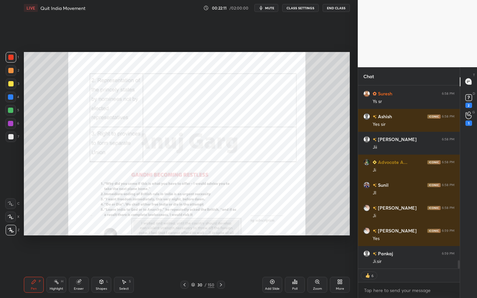
click at [315, 269] on icon at bounding box center [317, 281] width 5 height 5
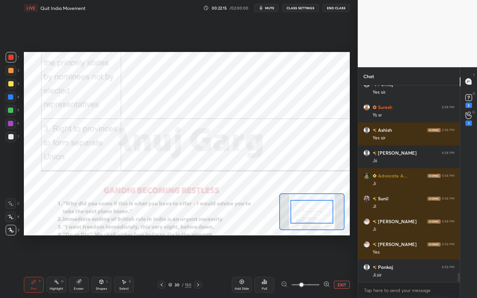
scroll to position [3929, 0]
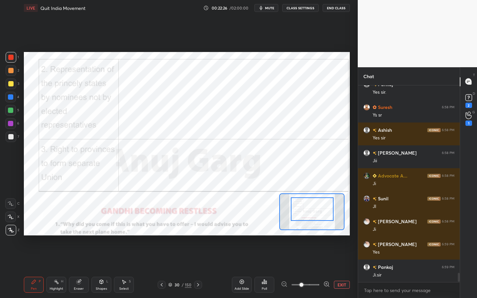
click at [321, 213] on div at bounding box center [312, 209] width 43 height 24
click at [254, 237] on div "Setting up your live class Poll for secs No correct answer Start poll" at bounding box center [186, 144] width 331 height 256
click at [248, 269] on div "Add Slide" at bounding box center [242, 285] width 20 height 16
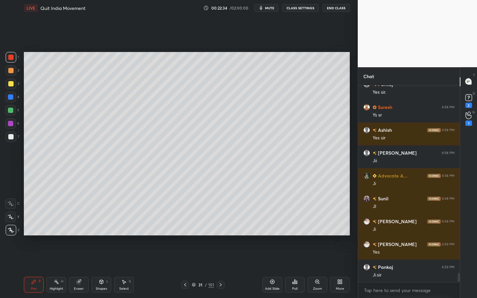
click at [12, 88] on div at bounding box center [11, 84] width 11 height 11
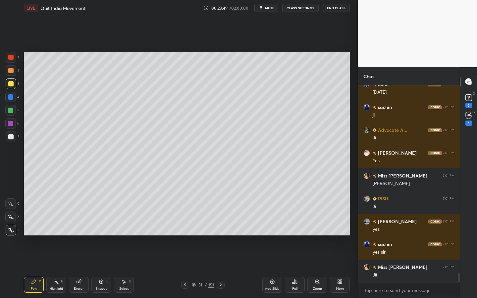
scroll to position [4157, 0]
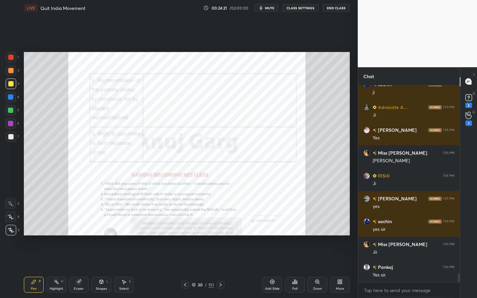
click at [311, 269] on div "Zoom" at bounding box center [317, 285] width 20 height 16
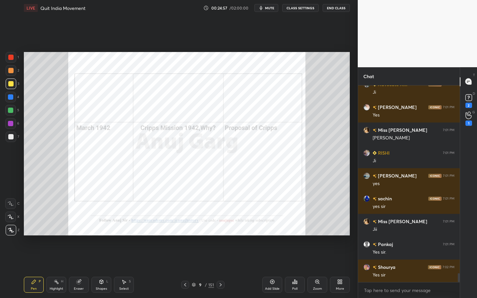
scroll to position [4203, 0]
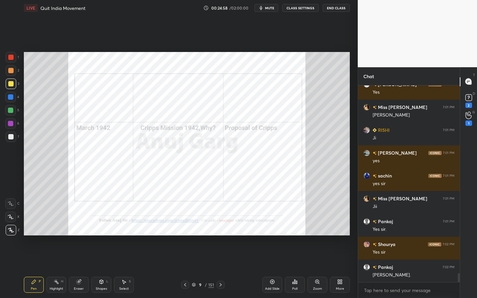
click at [322, 269] on div "Zoom" at bounding box center [317, 285] width 20 height 16
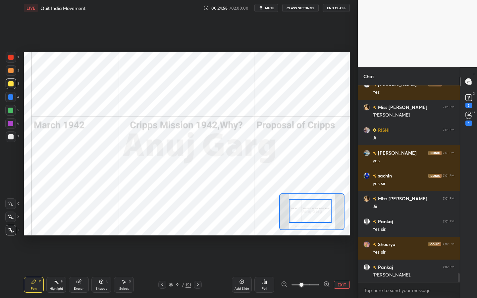
drag, startPoint x: 314, startPoint y: 210, endPoint x: 300, endPoint y: 211, distance: 14.0
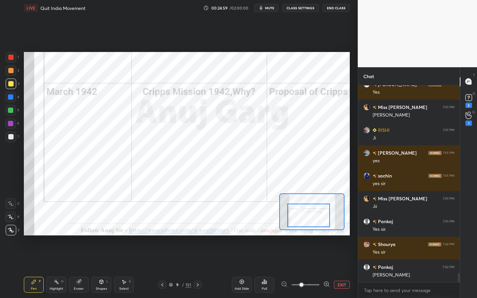
drag, startPoint x: 300, startPoint y: 211, endPoint x: 299, endPoint y: 215, distance: 4.4
click at [299, 215] on div at bounding box center [308, 216] width 43 height 24
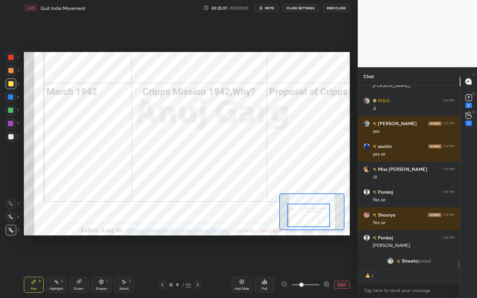
click at [12, 56] on div at bounding box center [10, 57] width 5 height 5
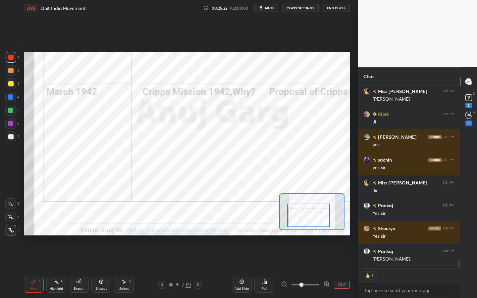
scroll to position [2, 2]
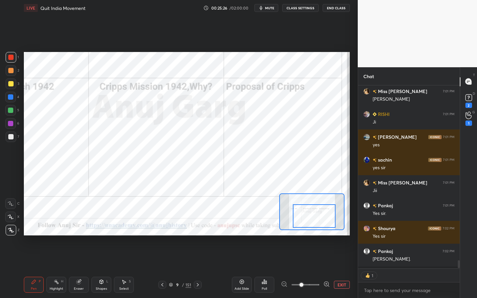
drag, startPoint x: 309, startPoint y: 217, endPoint x: 315, endPoint y: 218, distance: 5.7
click at [315, 218] on div at bounding box center [314, 216] width 43 height 24
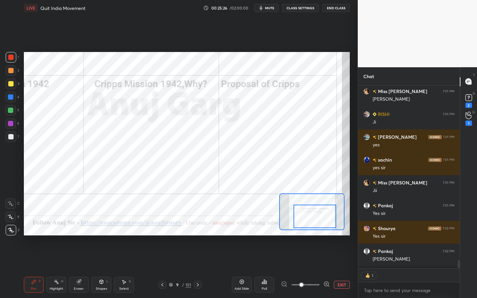
click at [314, 218] on div at bounding box center [315, 217] width 43 height 24
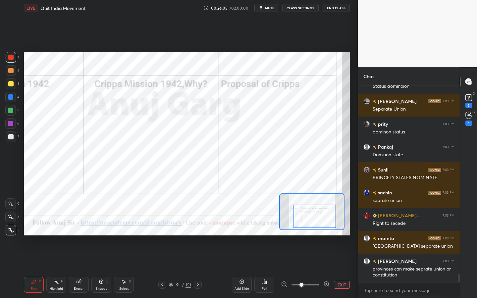
scroll to position [4475, 0]
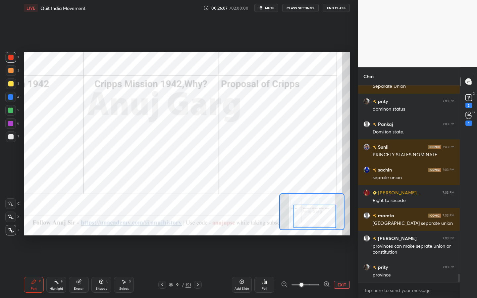
drag, startPoint x: 306, startPoint y: 208, endPoint x: 306, endPoint y: 221, distance: 12.9
click at [306, 221] on div at bounding box center [315, 217] width 43 height 24
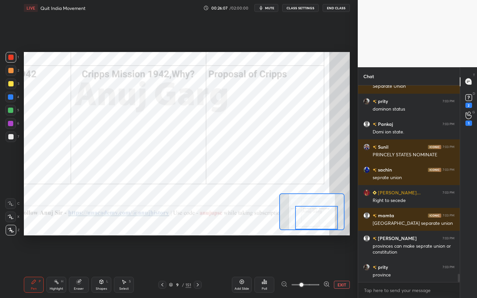
scroll to position [4504, 0]
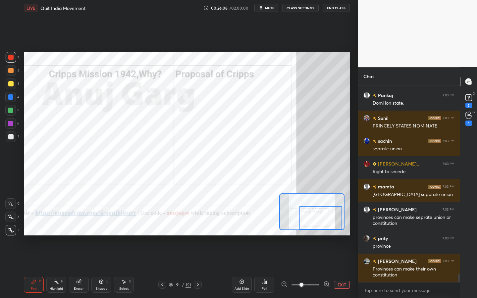
drag, startPoint x: 307, startPoint y: 221, endPoint x: 312, endPoint y: 223, distance: 4.8
click at [312, 223] on div at bounding box center [321, 218] width 43 height 24
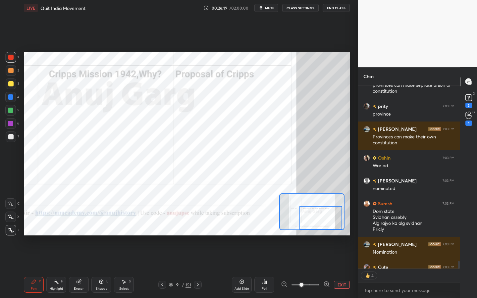
scroll to position [4672, 0]
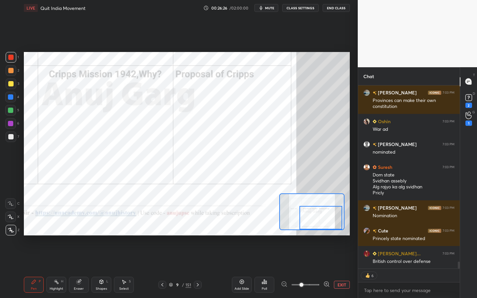
click at [266, 6] on span "mute" at bounding box center [269, 8] width 9 height 5
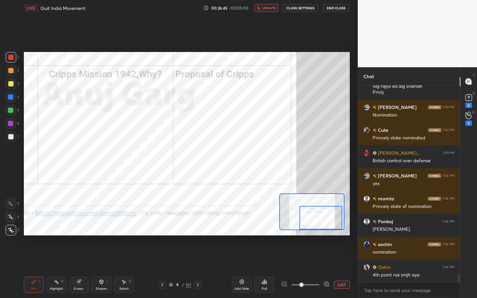
scroll to position [4789, 0]
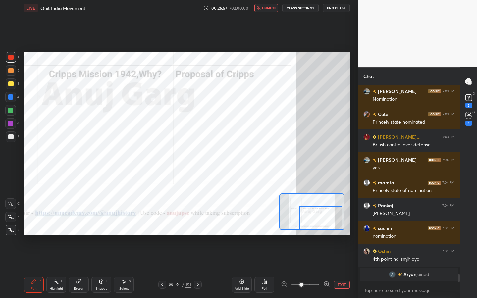
click at [266, 6] on span "unmute" at bounding box center [269, 8] width 14 height 5
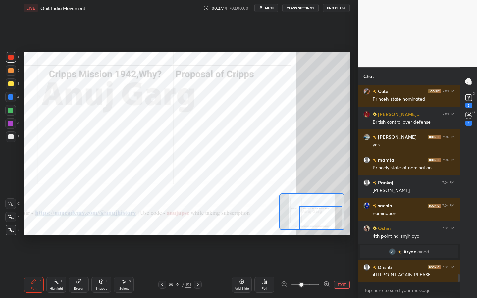
scroll to position [4659, 0]
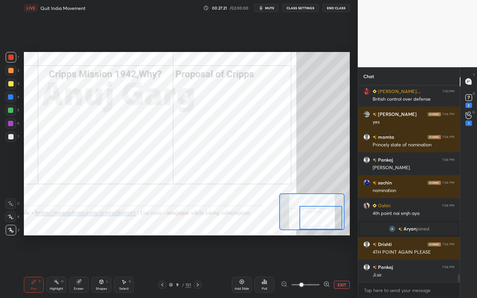
click at [242, 269] on icon at bounding box center [242, 282] width 4 height 4
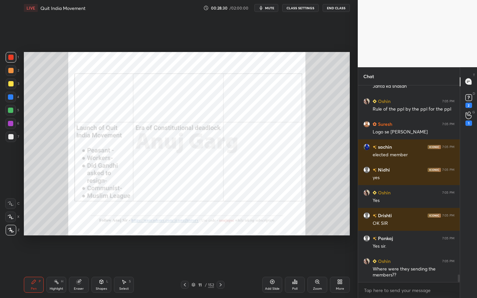
scroll to position [4916, 0]
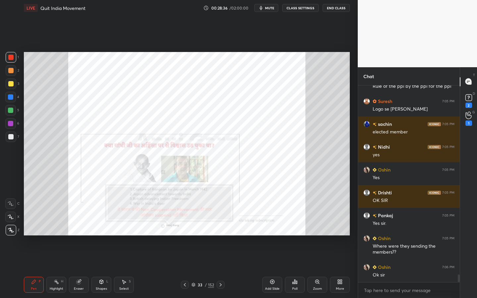
click at [206, 269] on div "/" at bounding box center [206, 285] width 2 height 4
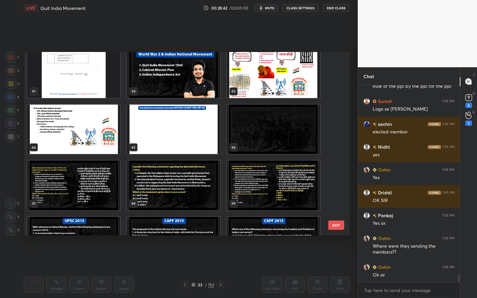
scroll to position [1118, 0]
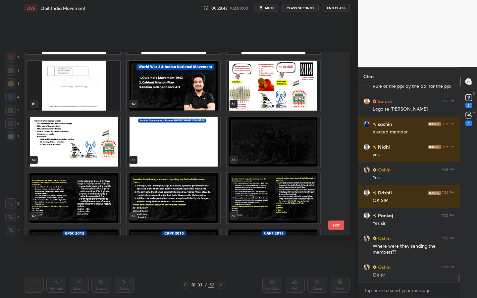
click at [221, 168] on div "65" at bounding box center [174, 142] width 100 height 56
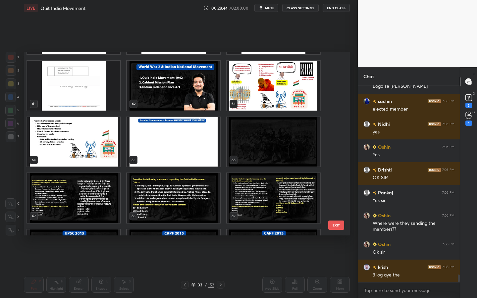
click at [206, 158] on img "grid" at bounding box center [173, 142] width 93 height 50
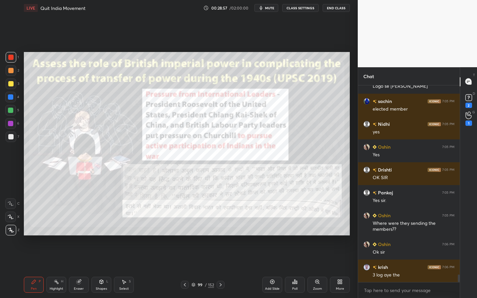
scroll to position [4962, 0]
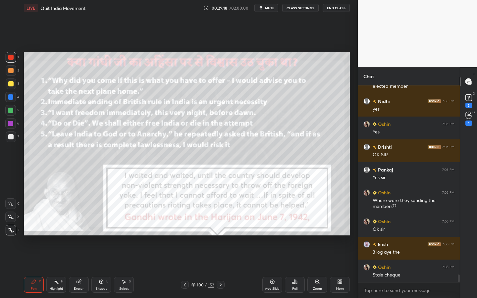
click at [6, 86] on div at bounding box center [11, 84] width 11 height 11
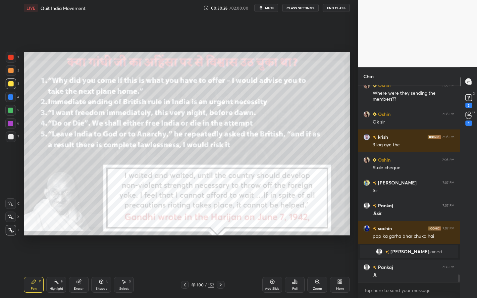
scroll to position [4914, 0]
click at [82, 269] on div "Eraser" at bounding box center [79, 285] width 20 height 16
click at [7, 226] on div "Erase all" at bounding box center [10, 230] width 11 height 11
click at [105, 269] on div "Shapes L" at bounding box center [101, 285] width 20 height 16
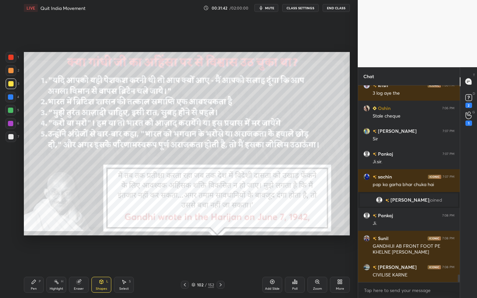
scroll to position [4988, 0]
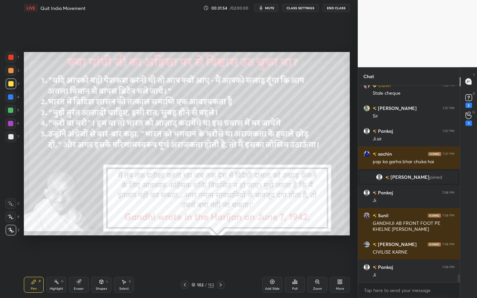
click at [8, 55] on div at bounding box center [11, 57] width 11 height 11
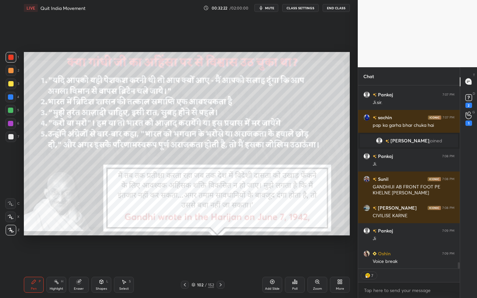
scroll to position [5048, 0]
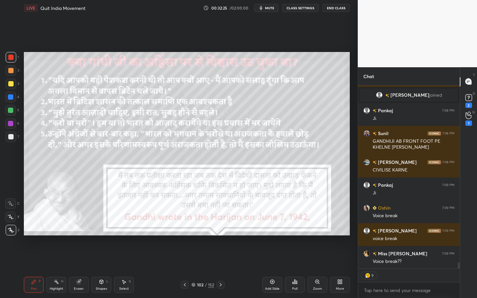
click at [337, 269] on div "More" at bounding box center [340, 285] width 20 height 16
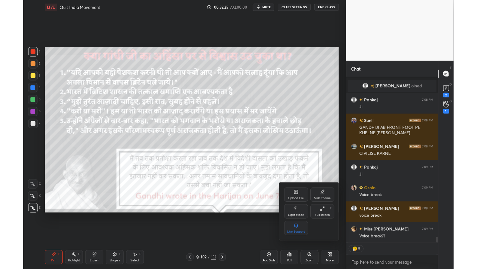
scroll to position [5093, 0]
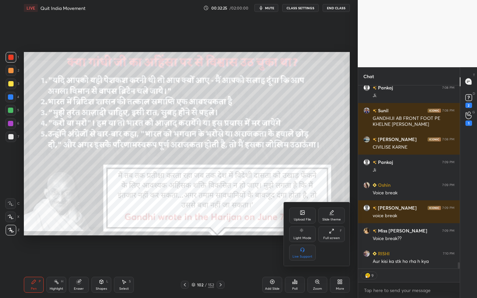
click at [329, 239] on div "Full screen" at bounding box center [331, 238] width 17 height 3
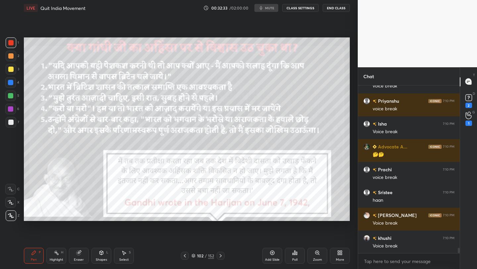
scroll to position [5315, 0]
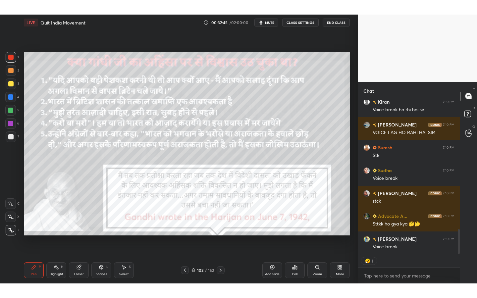
scroll to position [821, 0]
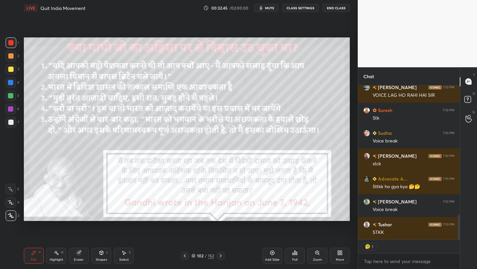
click at [346, 254] on div "More" at bounding box center [340, 256] width 20 height 16
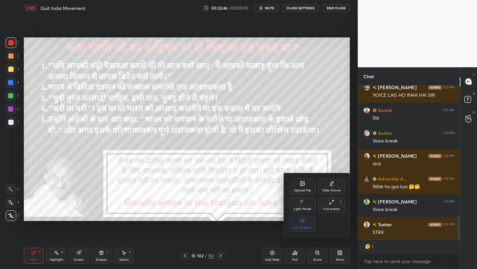
click at [336, 201] on div "Full screen F" at bounding box center [331, 205] width 27 height 16
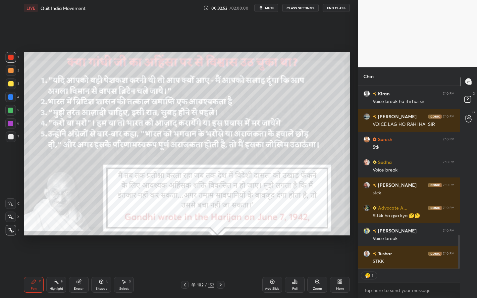
scroll to position [814, 0]
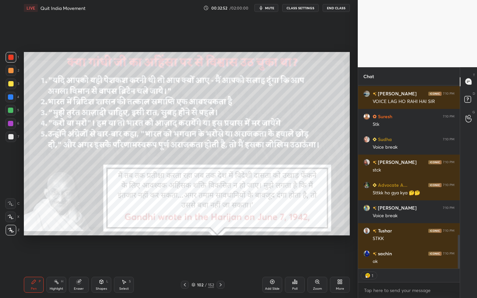
click at [79, 269] on div "Eraser" at bounding box center [79, 288] width 10 height 3
click at [13, 230] on span "Erase all" at bounding box center [11, 230] width 10 height 5
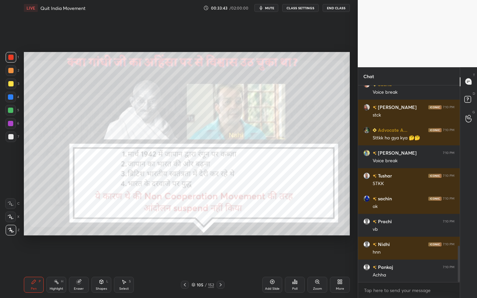
scroll to position [892, 0]
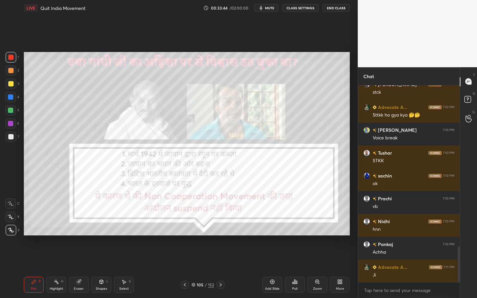
click at [101, 269] on div "Shapes L" at bounding box center [101, 285] width 20 height 16
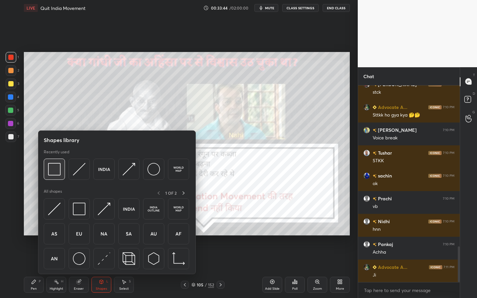
click at [58, 160] on div at bounding box center [54, 169] width 21 height 21
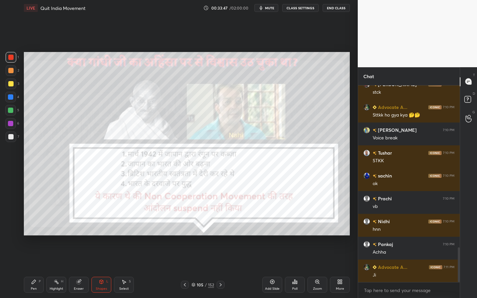
scroll to position [915, 0]
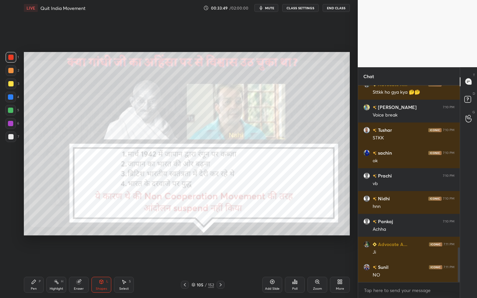
click at [15, 85] on div at bounding box center [11, 84] width 11 height 11
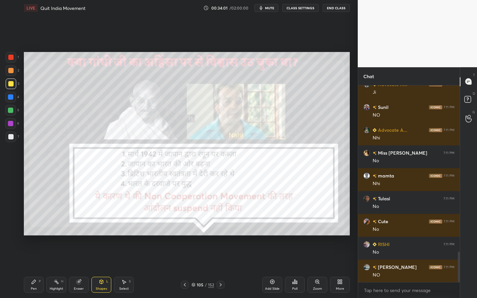
scroll to position [1098, 0]
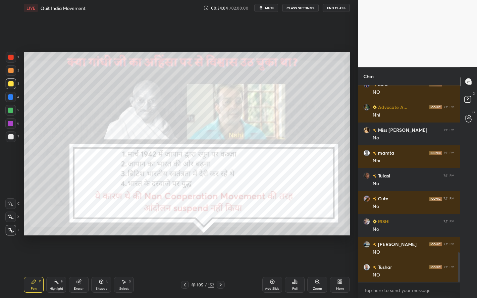
click at [11, 57] on div at bounding box center [10, 57] width 5 height 5
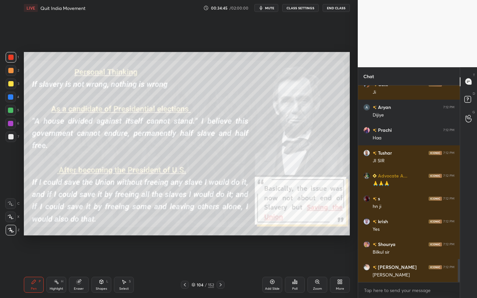
scroll to position [1487, 0]
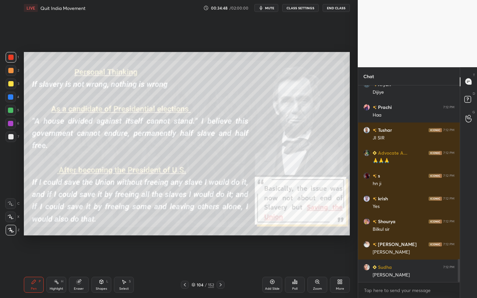
click at [105, 269] on div "Shapes" at bounding box center [101, 288] width 11 height 3
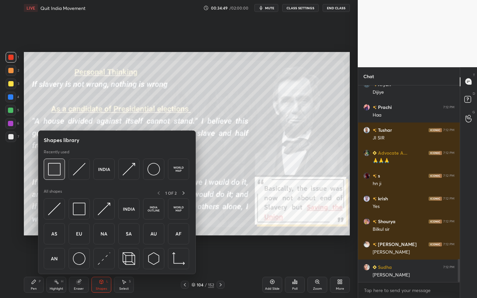
click at [54, 167] on img at bounding box center [54, 169] width 13 height 13
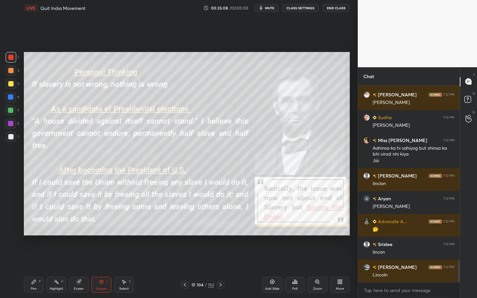
scroll to position [1659, 0]
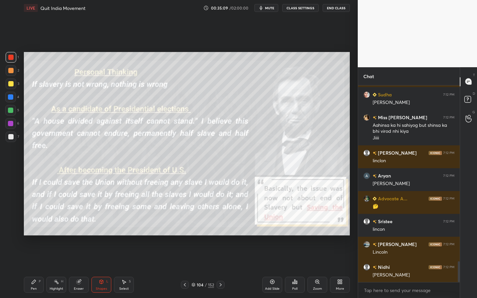
click at [75, 269] on div "Eraser" at bounding box center [79, 288] width 10 height 3
click at [13, 232] on span "Erase all" at bounding box center [11, 230] width 10 height 5
click at [14, 80] on div at bounding box center [11, 84] width 11 height 11
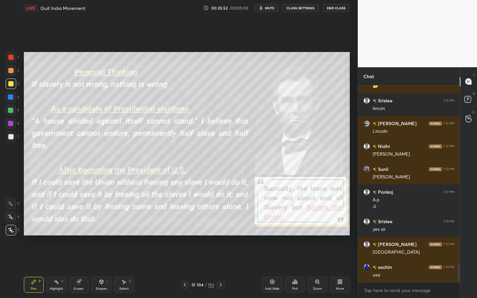
scroll to position [1803, 0]
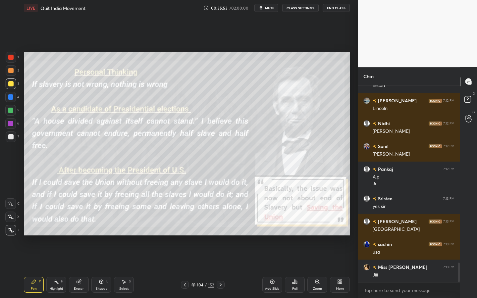
click at [273, 269] on div "Add Slide" at bounding box center [272, 288] width 15 height 3
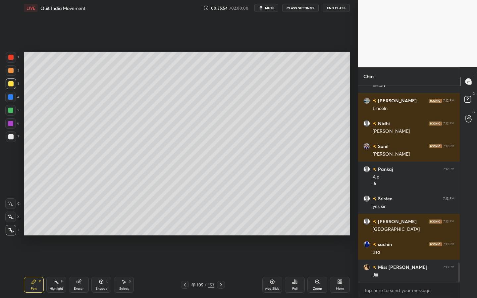
click at [97, 269] on div "Shapes" at bounding box center [101, 288] width 11 height 3
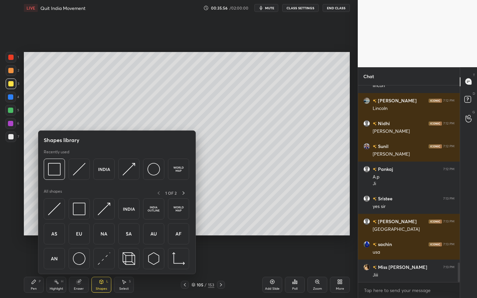
click at [107, 237] on img at bounding box center [104, 234] width 13 height 13
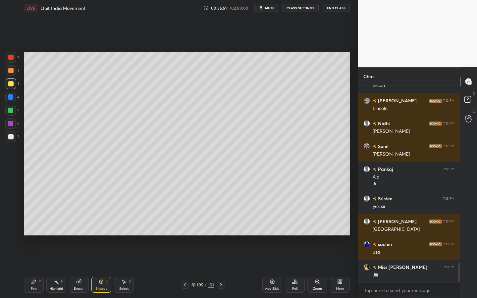
scroll to position [1826, 0]
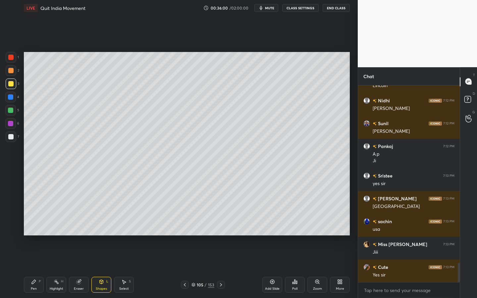
click at [99, 269] on div "Shapes L" at bounding box center [101, 285] width 20 height 16
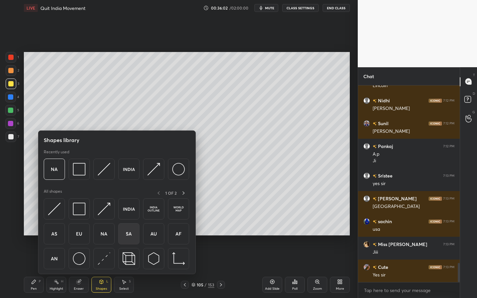
click at [133, 235] on img at bounding box center [129, 234] width 13 height 13
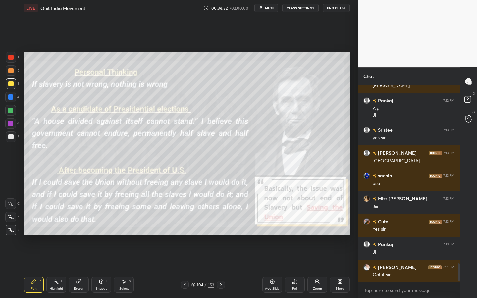
scroll to position [1872, 0]
click at [273, 269] on div "Add Slide" at bounding box center [272, 285] width 20 height 16
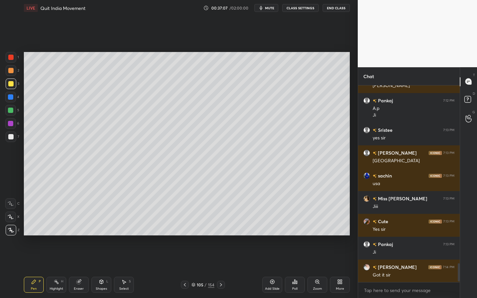
click at [12, 138] on div at bounding box center [10, 136] width 5 height 5
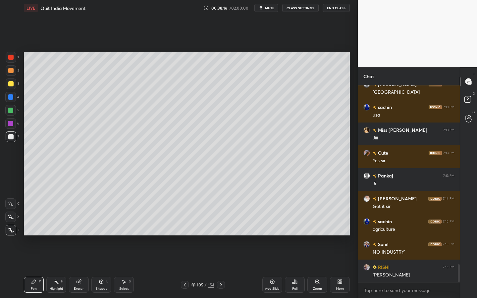
scroll to position [1963, 0]
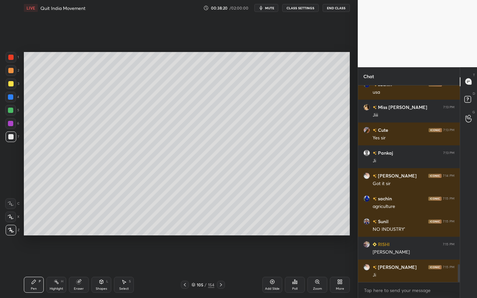
click at [10, 110] on div at bounding box center [10, 110] width 5 height 5
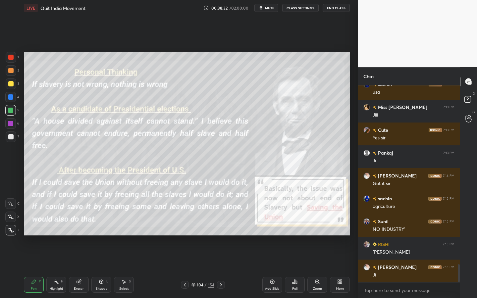
drag, startPoint x: 79, startPoint y: 282, endPoint x: 74, endPoint y: 260, distance: 22.1
click at [78, 269] on icon at bounding box center [79, 282] width 4 height 4
drag, startPoint x: 6, startPoint y: 226, endPoint x: 20, endPoint y: 193, distance: 35.3
click at [6, 225] on div "Erase all" at bounding box center [11, 230] width 12 height 11
click at [105, 269] on div "Shapes L" at bounding box center [101, 285] width 20 height 16
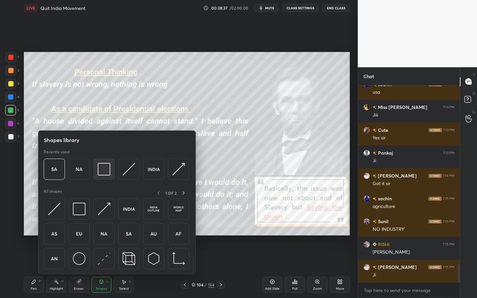
click at [99, 169] on img at bounding box center [104, 169] width 13 height 13
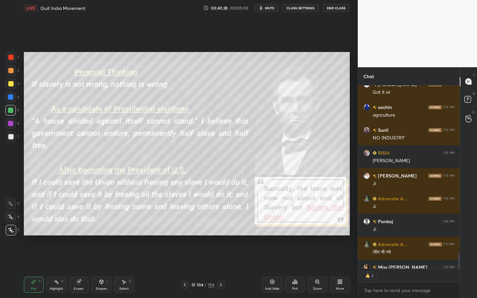
scroll to position [2091, 0]
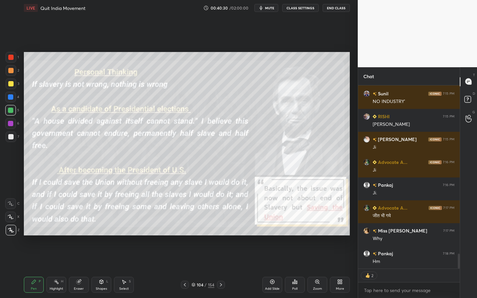
drag, startPoint x: 81, startPoint y: 283, endPoint x: 79, endPoint y: 275, distance: 8.7
click at [81, 269] on icon at bounding box center [78, 281] width 5 height 5
click at [10, 229] on span "Erase all" at bounding box center [11, 230] width 10 height 5
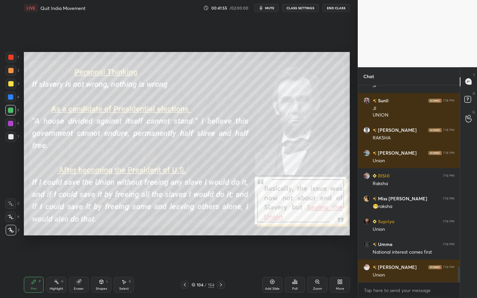
scroll to position [2365, 0]
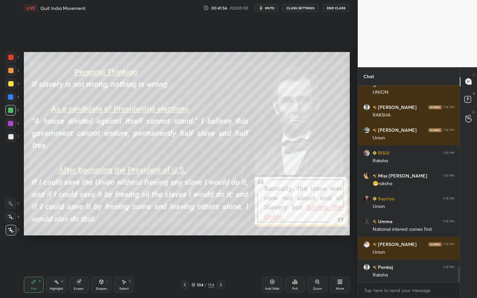
click at [276, 269] on div "Add Slide" at bounding box center [272, 285] width 20 height 16
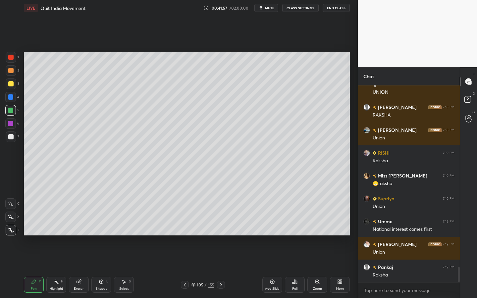
drag, startPoint x: 104, startPoint y: 285, endPoint x: 108, endPoint y: 284, distance: 4.0
click at [104, 269] on div "Shapes L" at bounding box center [101, 285] width 20 height 16
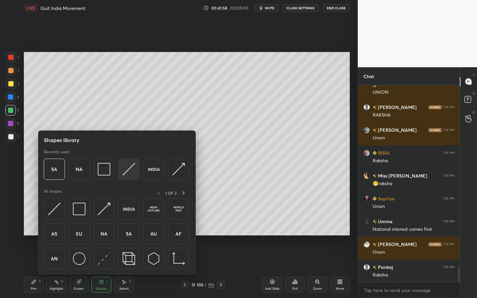
click at [130, 170] on img at bounding box center [129, 169] width 13 height 13
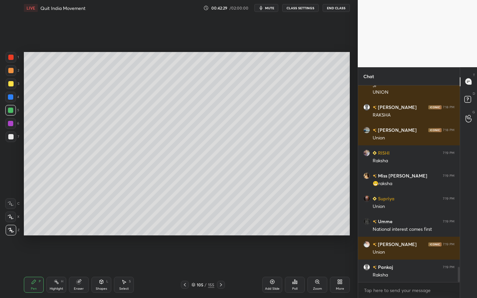
drag, startPoint x: 8, startPoint y: 85, endPoint x: 16, endPoint y: 85, distance: 8.3
click at [8, 85] on div at bounding box center [10, 83] width 5 height 5
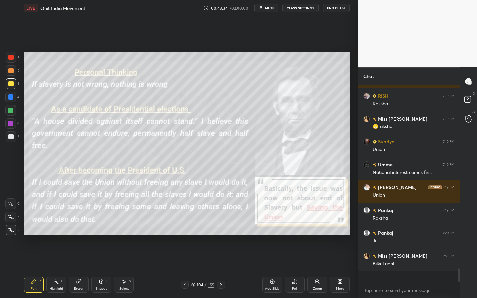
scroll to position [2411, 0]
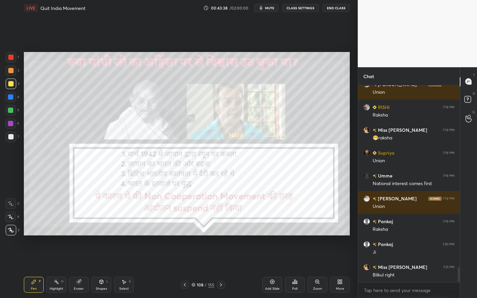
click at [79, 269] on div "Eraser" at bounding box center [79, 285] width 20 height 16
click at [12, 231] on span "Erase all" at bounding box center [11, 230] width 10 height 5
click at [102, 269] on div "Shapes L" at bounding box center [101, 285] width 20 height 16
click at [15, 56] on div at bounding box center [11, 57] width 11 height 11
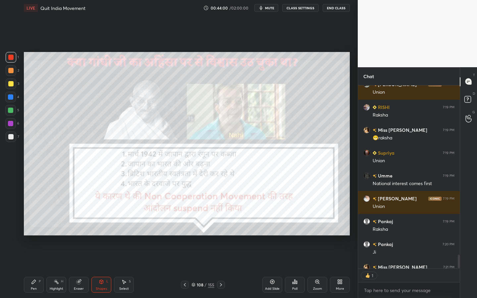
click at [93, 269] on div "Shapes L" at bounding box center [101, 285] width 20 height 16
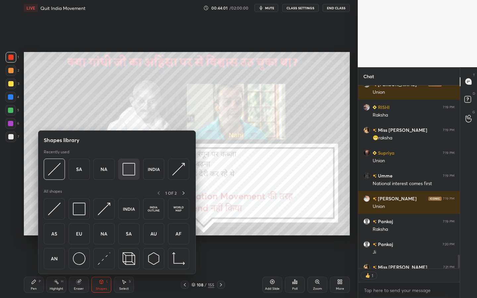
click at [123, 167] on img at bounding box center [129, 169] width 13 height 13
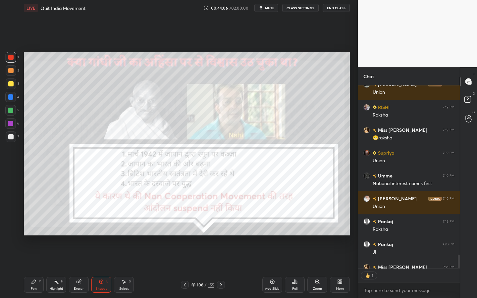
type textarea "x"
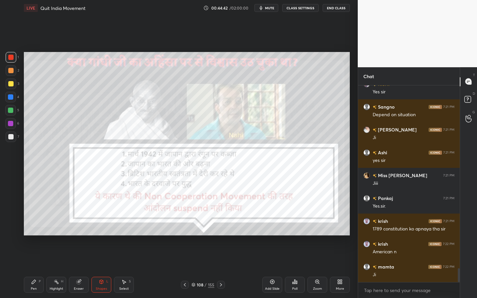
scroll to position [2640, 0]
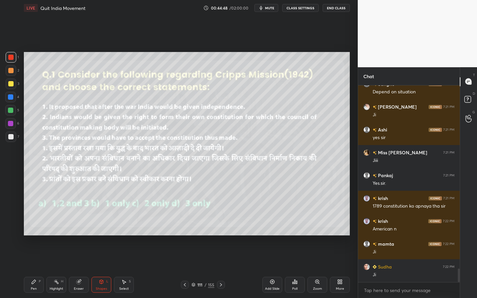
click at [105, 269] on div "Shapes L" at bounding box center [101, 285] width 20 height 16
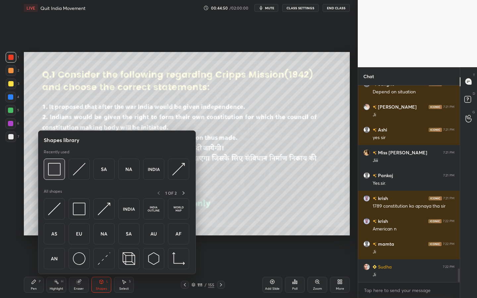
scroll to position [2663, 0]
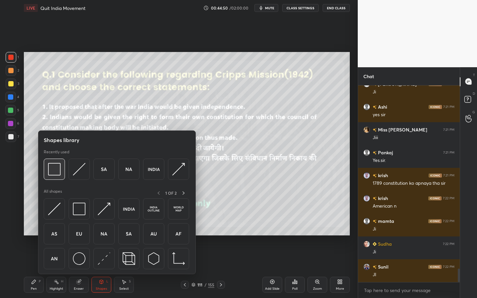
click at [50, 168] on img at bounding box center [54, 169] width 13 height 13
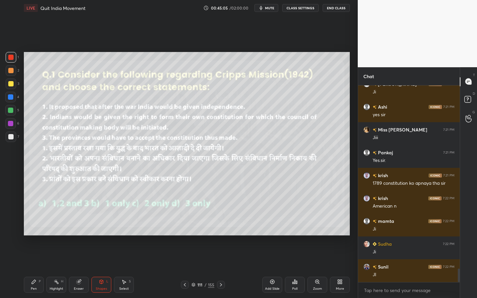
click at [290, 269] on div "Poll" at bounding box center [295, 285] width 20 height 16
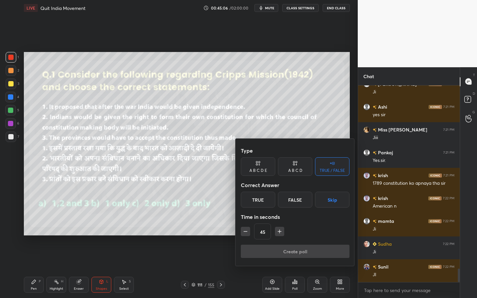
click at [301, 173] on div "A B C D" at bounding box center [295, 171] width 14 height 4
click at [297, 202] on div "C" at bounding box center [295, 200] width 20 height 16
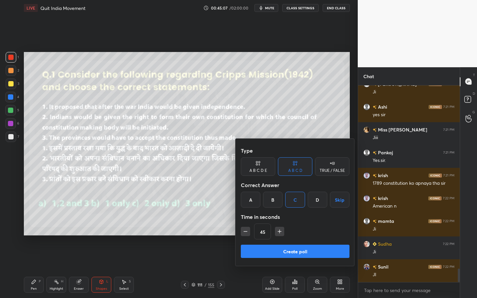
click at [278, 229] on icon "button" at bounding box center [279, 231] width 7 height 7
type input "90"
click at [293, 249] on button "Create poll" at bounding box center [295, 251] width 109 height 13
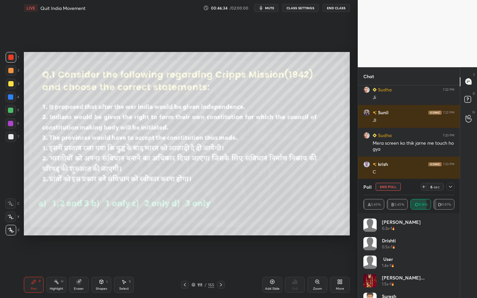
scroll to position [2840, 0]
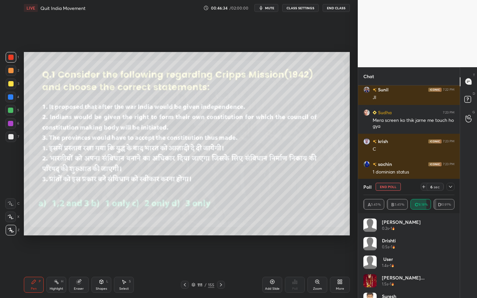
click at [453, 185] on div at bounding box center [451, 187] width 8 height 8
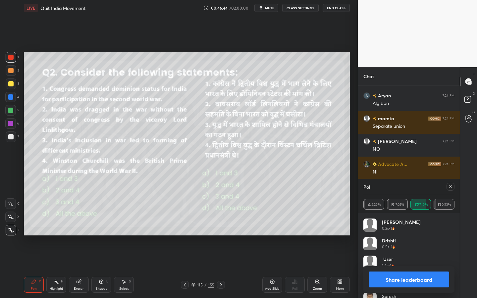
scroll to position [3023, 0]
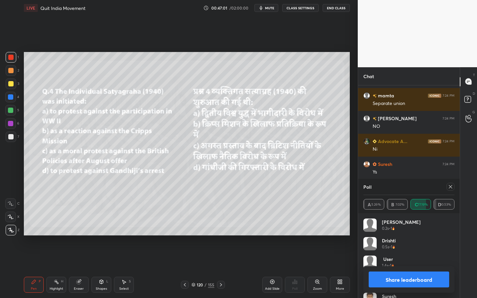
click at [95, 269] on div "Shapes L" at bounding box center [101, 285] width 20 height 16
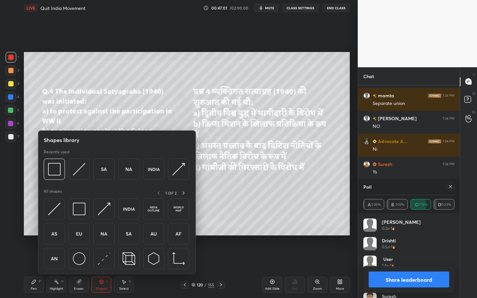
click at [50, 158] on div "Recently used" at bounding box center [116, 166] width 145 height 34
click at [47, 179] on div at bounding box center [54, 169] width 21 height 21
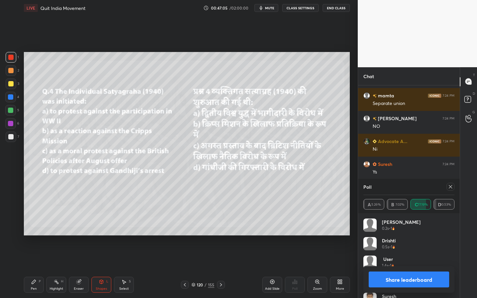
scroll to position [3046, 0]
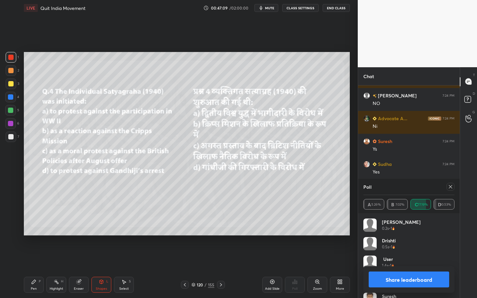
click at [453, 188] on div at bounding box center [451, 187] width 8 height 8
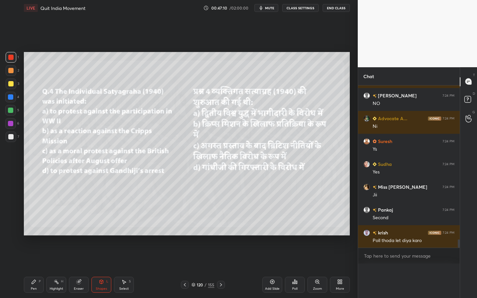
scroll to position [3032, 0]
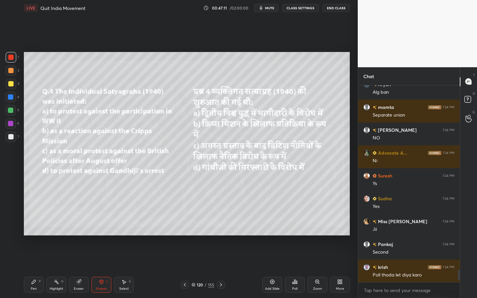
click at [294, 269] on div "Poll" at bounding box center [295, 285] width 20 height 16
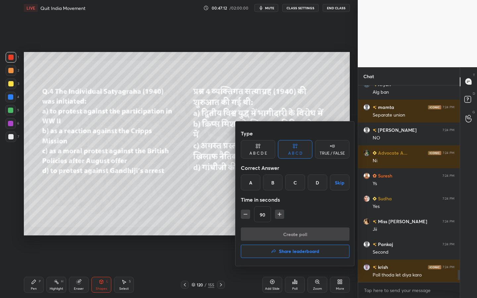
click at [298, 182] on div "C" at bounding box center [295, 183] width 20 height 16
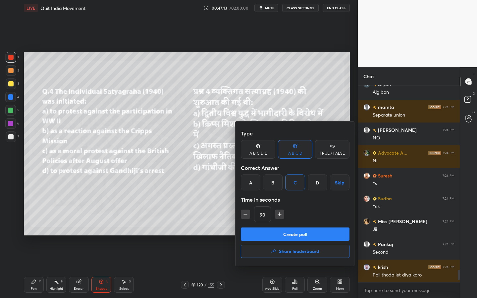
click at [298, 231] on button "Create poll" at bounding box center [295, 234] width 109 height 13
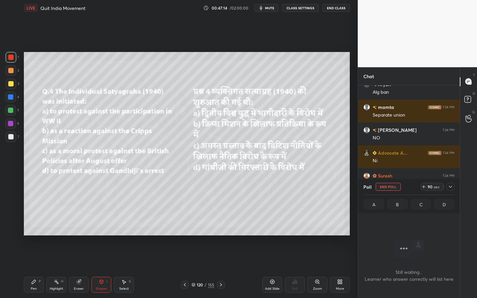
click at [453, 185] on icon at bounding box center [450, 186] width 5 height 5
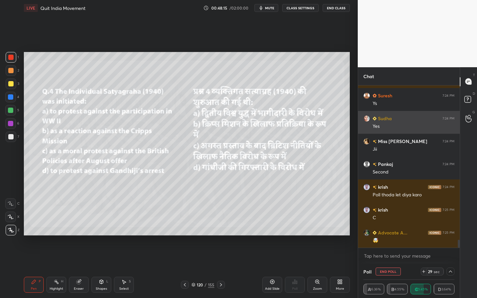
scroll to position [3114, 0]
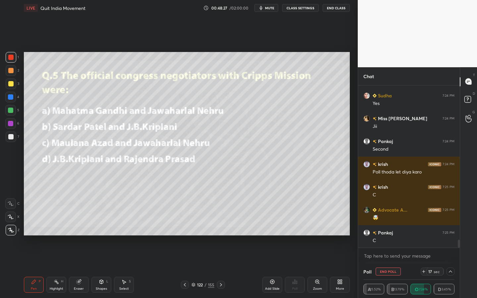
drag, startPoint x: 312, startPoint y: 278, endPoint x: 394, endPoint y: 264, distance: 83.0
click at [364, 269] on div "1 2 3 4 5 6 7 C X Z C X Z E E Erase all H H LIVE Quit India Movement 00:48:27 /…" at bounding box center [238, 149] width 477 height 298
click at [390, 269] on button "End Poll" at bounding box center [388, 272] width 25 height 8
type textarea "x"
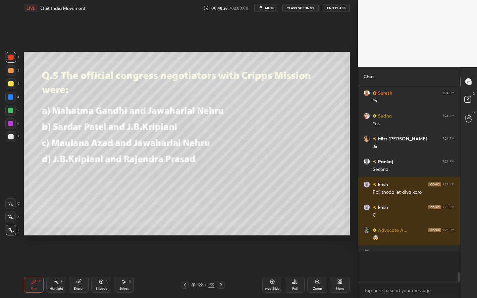
scroll to position [3080, 0]
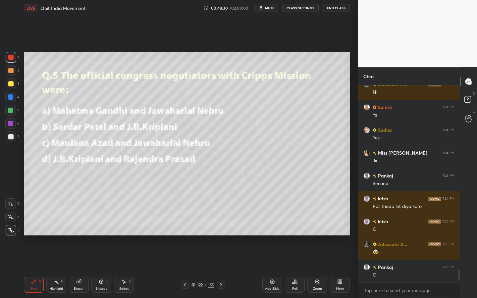
click at [297, 269] on div "Poll" at bounding box center [295, 285] width 20 height 16
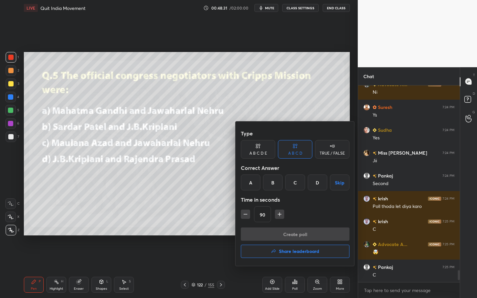
click at [295, 180] on div "C" at bounding box center [295, 183] width 20 height 16
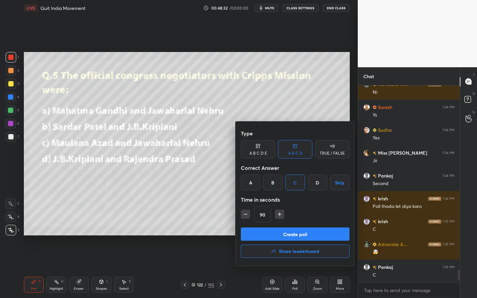
click at [250, 212] on div "90" at bounding box center [295, 214] width 109 height 16
click at [249, 213] on button "button" at bounding box center [245, 214] width 9 height 9
drag, startPoint x: 250, startPoint y: 215, endPoint x: 254, endPoint y: 223, distance: 9.5
click at [250, 215] on button "button" at bounding box center [245, 214] width 9 height 9
type input "60"
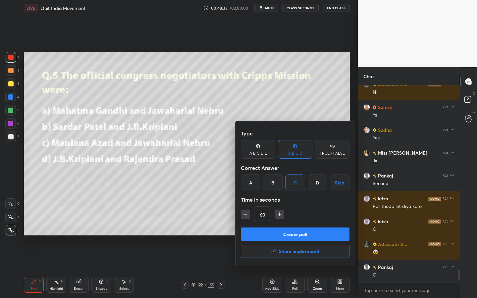
click at [257, 230] on button "Create poll" at bounding box center [295, 234] width 109 height 13
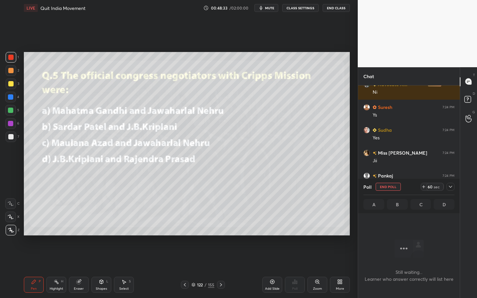
scroll to position [176, 100]
click at [102, 269] on div "Shapes L" at bounding box center [101, 285] width 20 height 16
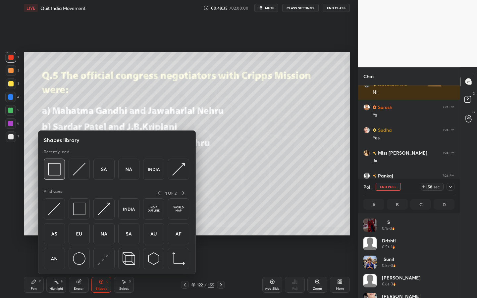
click at [51, 175] on img at bounding box center [54, 169] width 13 height 13
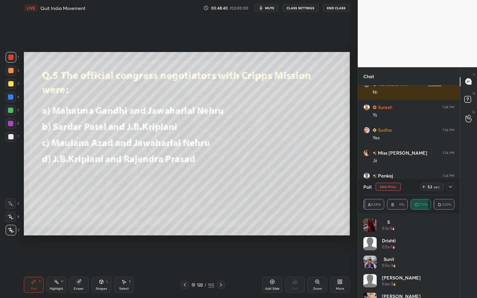
click at [12, 83] on div at bounding box center [10, 83] width 5 height 5
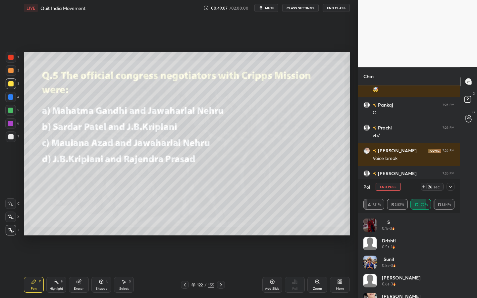
click at [449, 183] on div at bounding box center [451, 187] width 8 height 8
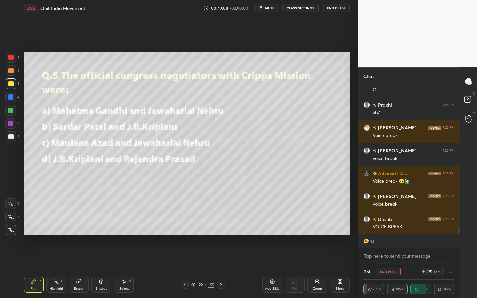
click at [342, 269] on div "More" at bounding box center [340, 285] width 20 height 16
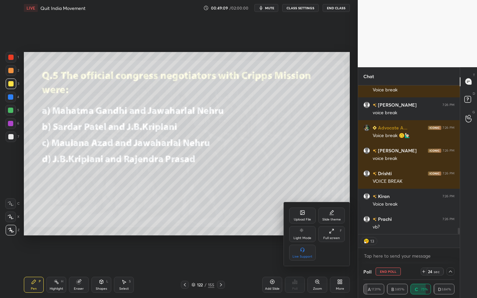
click at [339, 234] on div "Full screen F" at bounding box center [331, 234] width 27 height 16
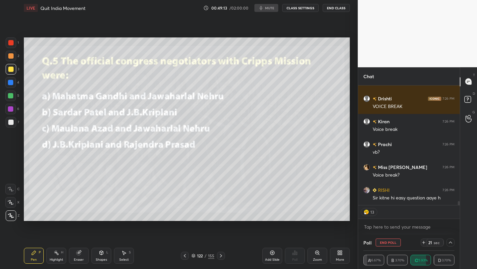
type textarea "x"
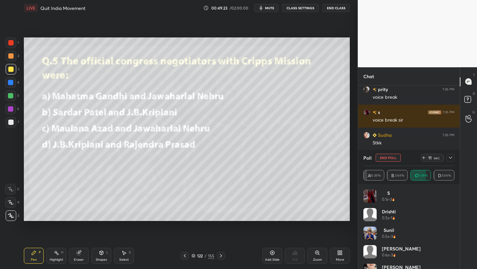
scroll to position [32907, 32802]
click at [335, 252] on div "More" at bounding box center [340, 256] width 20 height 16
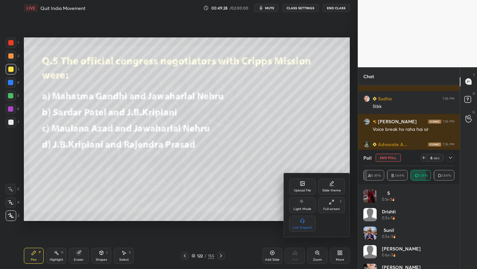
click at [332, 209] on div "Full screen" at bounding box center [331, 208] width 17 height 3
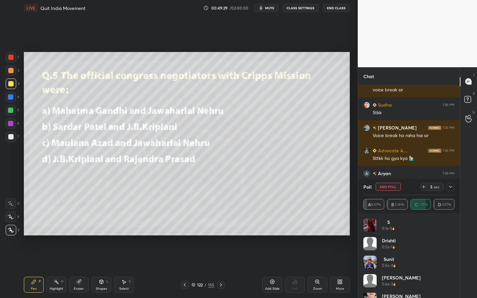
click at [449, 186] on icon at bounding box center [450, 187] width 3 height 2
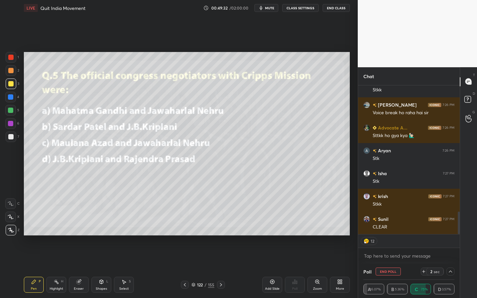
click at [394, 269] on button "End Poll" at bounding box center [388, 272] width 25 height 8
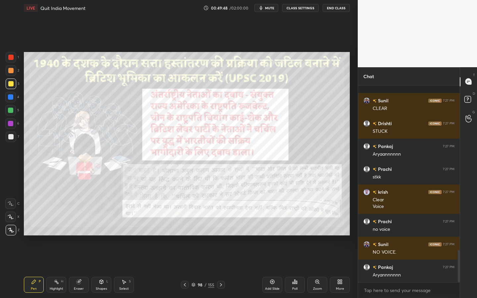
click at [335, 269] on div "More" at bounding box center [340, 285] width 20 height 16
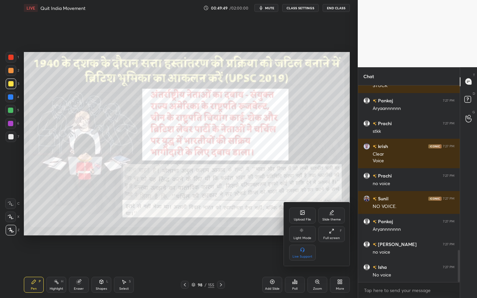
click at [334, 240] on div "Full screen" at bounding box center [331, 238] width 17 height 3
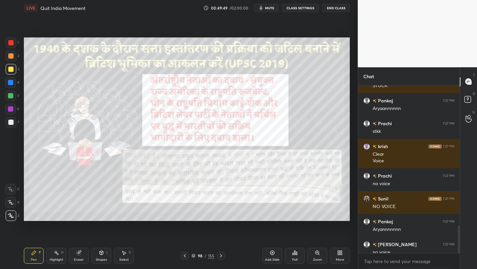
type textarea "x"
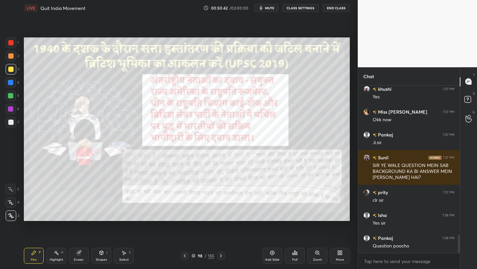
click at [341, 250] on div "More" at bounding box center [340, 256] width 20 height 16
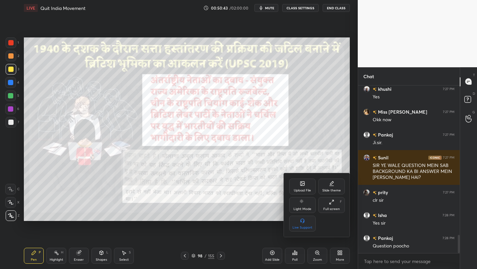
click at [338, 206] on div "Full screen F" at bounding box center [331, 205] width 27 height 16
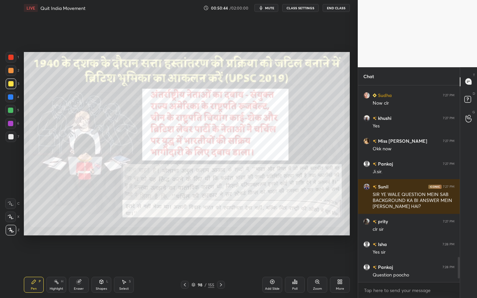
click at [208, 269] on div "155" at bounding box center [211, 285] width 6 height 6
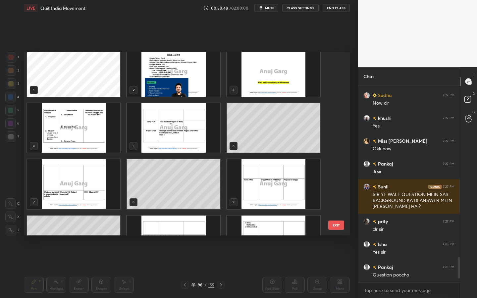
click at [183, 139] on img "grid" at bounding box center [173, 128] width 93 height 50
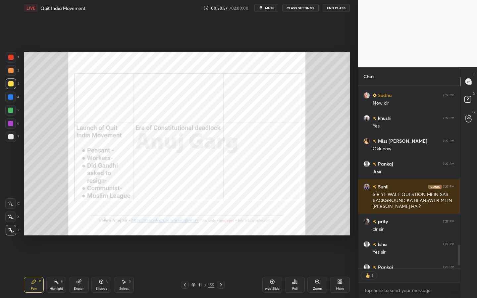
click at [208, 269] on div "155" at bounding box center [211, 285] width 6 height 6
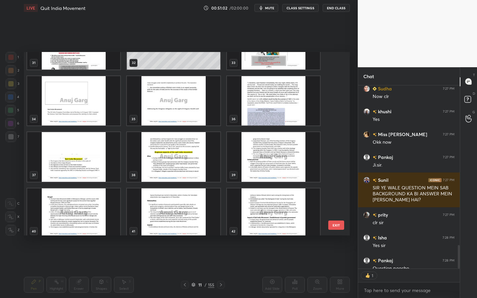
click at [267, 109] on img "grid" at bounding box center [273, 101] width 93 height 50
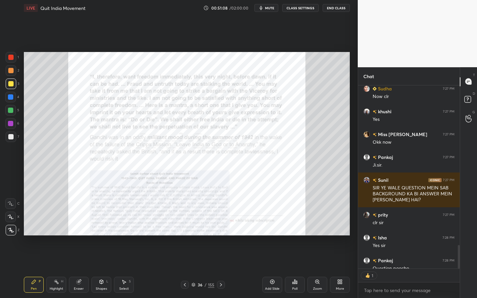
click at [315, 269] on icon at bounding box center [317, 281] width 5 height 5
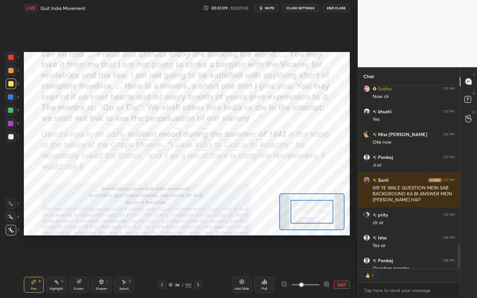
click at [311, 269] on span at bounding box center [306, 285] width 28 height 10
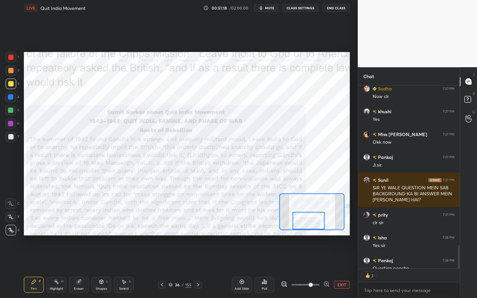
drag, startPoint x: 308, startPoint y: 210, endPoint x: 305, endPoint y: 244, distance: 34.0
click at [305, 244] on div "Setting up your live class Poll for secs No correct answer Start poll" at bounding box center [186, 144] width 331 height 256
click at [13, 56] on div at bounding box center [10, 57] width 5 height 5
click at [13, 198] on div "C" at bounding box center [12, 202] width 14 height 13
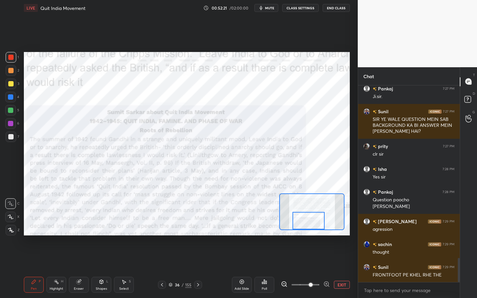
scroll to position [1441, 0]
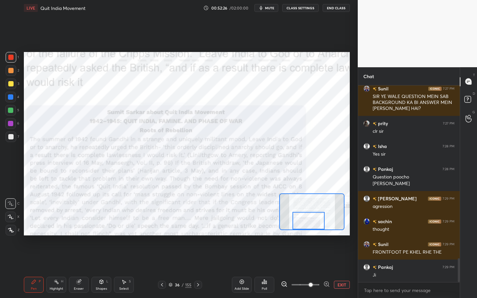
click at [75, 269] on div "Eraser" at bounding box center [79, 285] width 20 height 16
click at [13, 234] on div "Erase all" at bounding box center [10, 230] width 11 height 11
click at [96, 269] on div "Shapes L" at bounding box center [101, 285] width 20 height 16
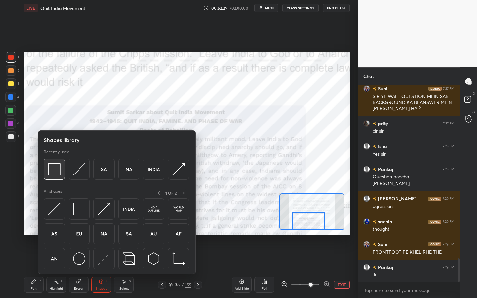
click at [53, 169] on img at bounding box center [54, 169] width 13 height 13
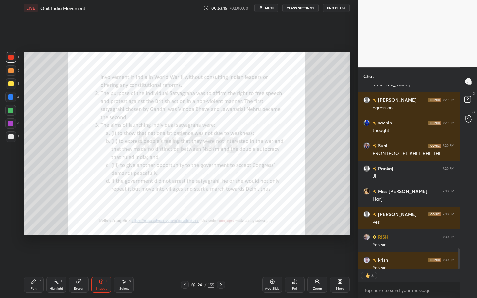
scroll to position [1569, 0]
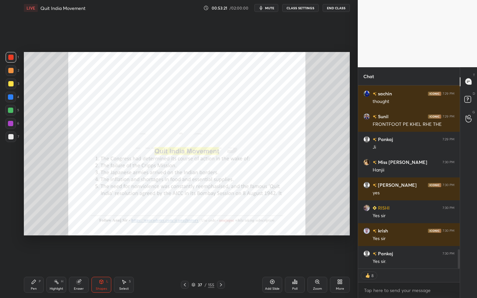
drag, startPoint x: 317, startPoint y: 282, endPoint x: 316, endPoint y: 278, distance: 4.1
click at [316, 269] on icon at bounding box center [316, 282] width 1 height 0
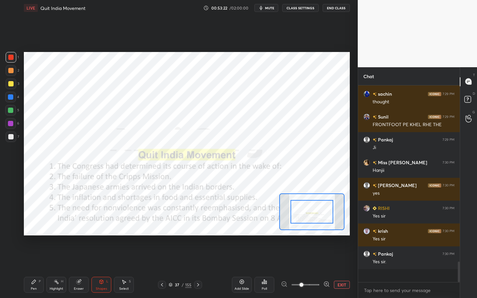
scroll to position [1556, 0]
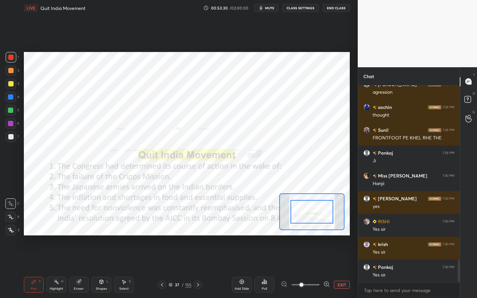
click at [8, 218] on icon at bounding box center [11, 217] width 6 height 5
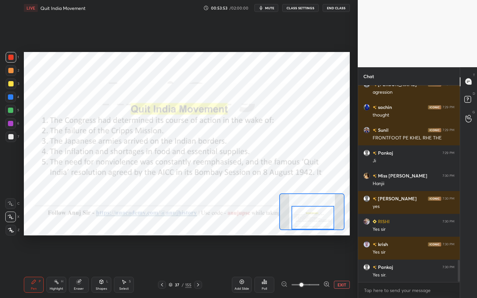
drag, startPoint x: 312, startPoint y: 222, endPoint x: 313, endPoint y: 226, distance: 3.8
click at [313, 226] on div at bounding box center [313, 218] width 43 height 24
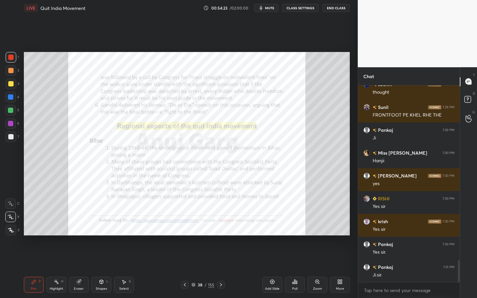
click at [316, 269] on div "Zoom" at bounding box center [317, 288] width 9 height 3
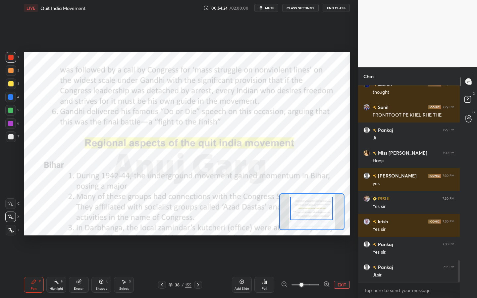
click at [313, 208] on div at bounding box center [311, 209] width 43 height 24
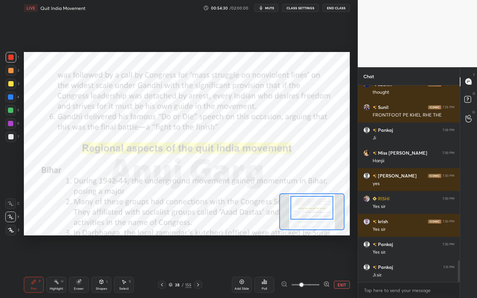
drag, startPoint x: 316, startPoint y: 208, endPoint x: 317, endPoint y: 215, distance: 7.0
click at [317, 215] on div at bounding box center [312, 208] width 43 height 24
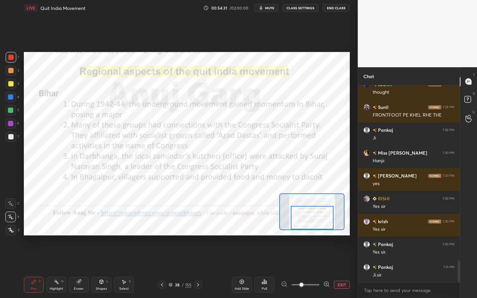
click at [317, 216] on div at bounding box center [312, 218] width 43 height 24
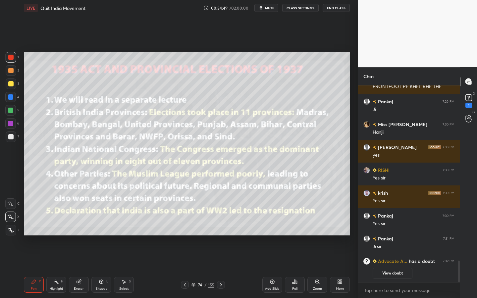
scroll to position [1390, 0]
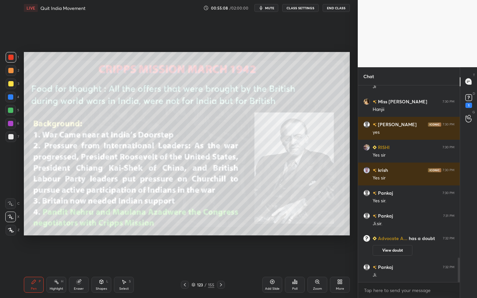
click at [265, 269] on div "Add Slide" at bounding box center [272, 288] width 15 height 3
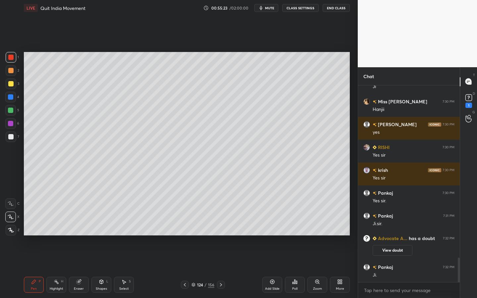
click at [9, 231] on icon at bounding box center [11, 230] width 6 height 5
click at [10, 87] on div at bounding box center [11, 84] width 11 height 11
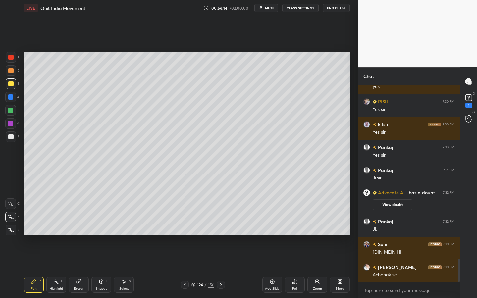
scroll to position [1459, 0]
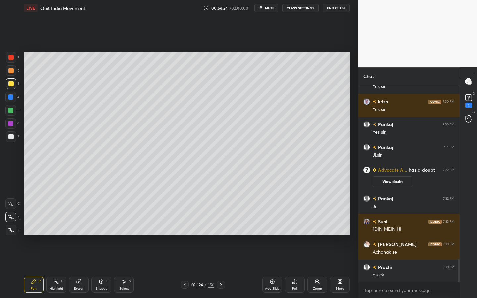
click at [108, 269] on div "L" at bounding box center [107, 281] width 2 height 3
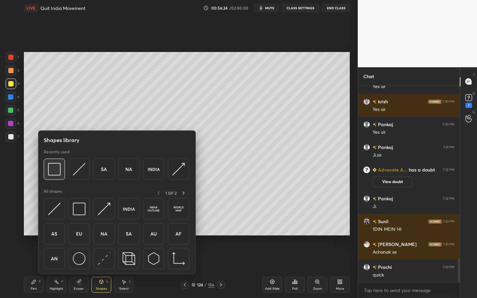
click at [52, 167] on img at bounding box center [54, 169] width 13 height 13
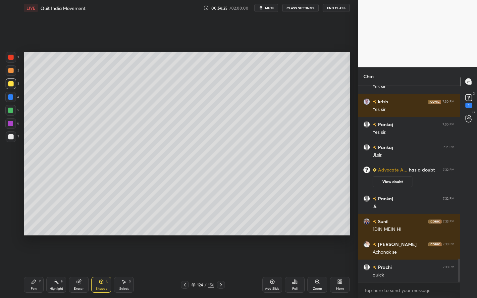
click at [7, 133] on div at bounding box center [11, 137] width 11 height 11
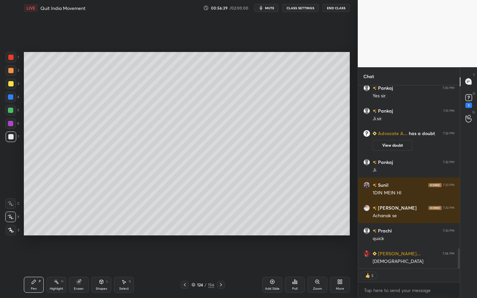
click at [13, 230] on icon at bounding box center [11, 230] width 6 height 5
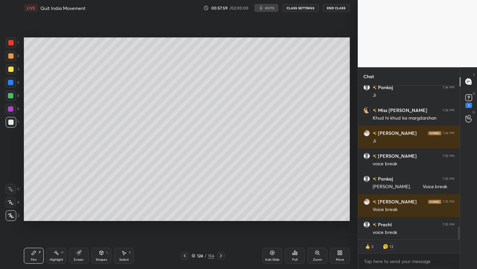
scroll to position [1690, 0]
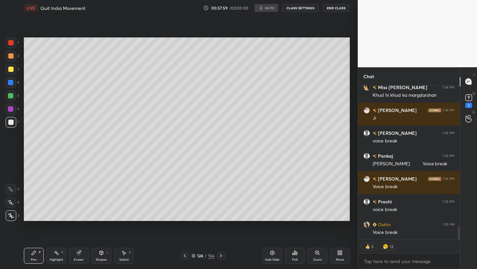
type textarea "x"
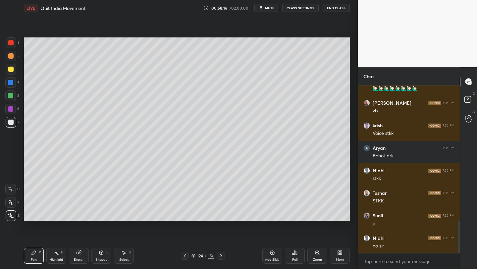
scroll to position [728, 0]
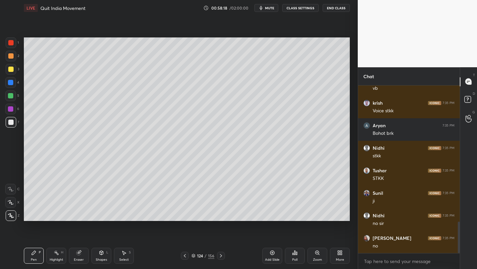
click at [342, 248] on div "More" at bounding box center [340, 256] width 20 height 16
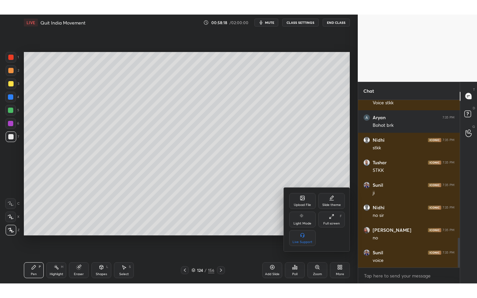
scroll to position [773, 0]
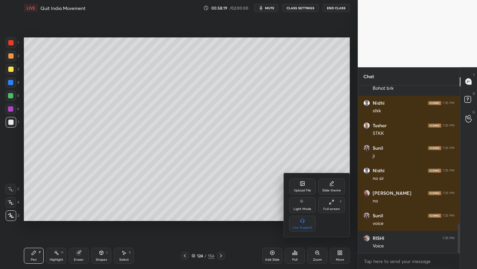
click at [329, 205] on div "Full screen F" at bounding box center [331, 205] width 27 height 16
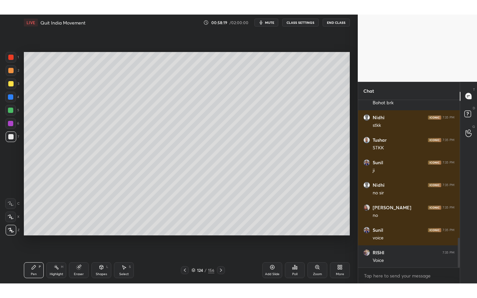
scroll to position [766, 0]
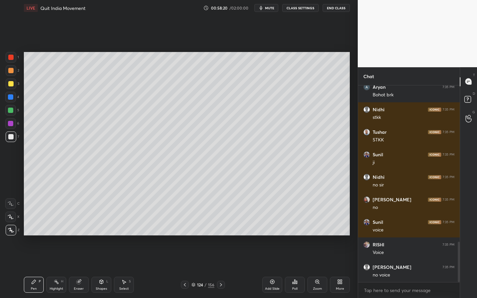
click at [331, 269] on div "More" at bounding box center [340, 285] width 20 height 16
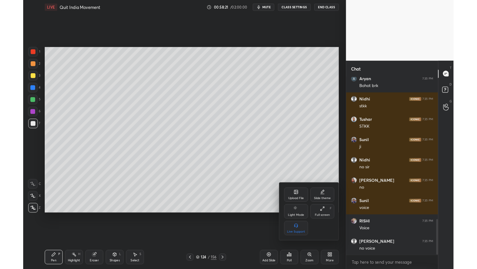
scroll to position [0, 0]
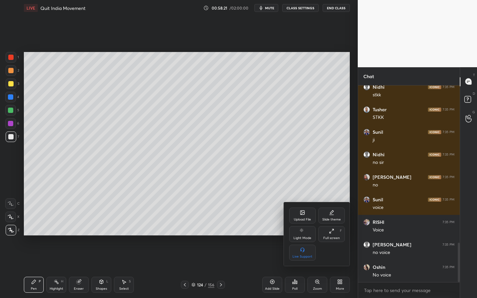
click at [331, 234] on div "Full screen F" at bounding box center [331, 234] width 27 height 16
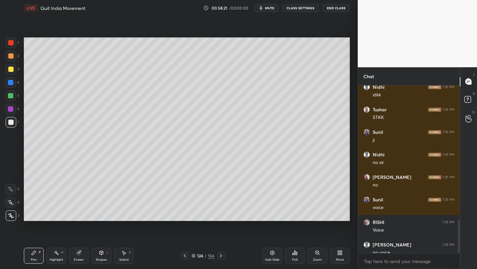
type textarea "x"
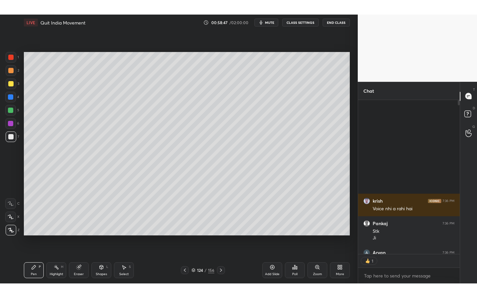
scroll to position [2, 2]
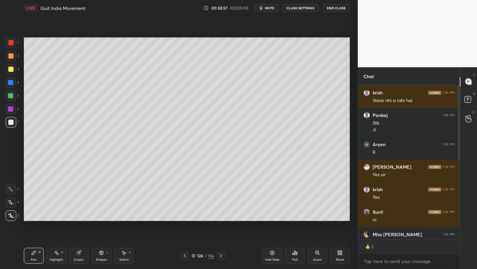
click at [341, 256] on div "More" at bounding box center [340, 256] width 20 height 16
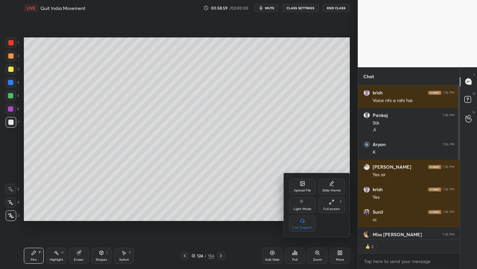
click at [326, 204] on div "Full screen F" at bounding box center [331, 205] width 27 height 16
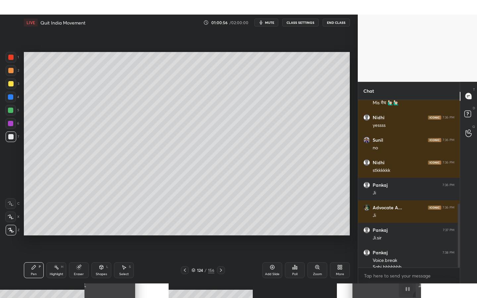
scroll to position [273, 0]
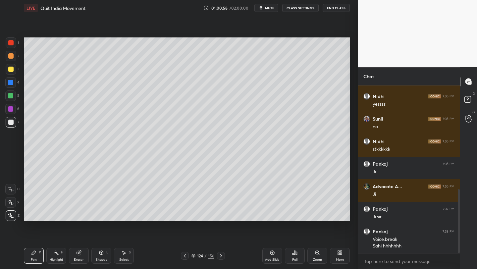
click at [342, 253] on icon at bounding box center [339, 252] width 5 height 5
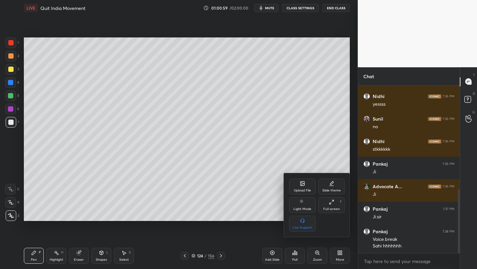
click at [338, 206] on div "Full screen F" at bounding box center [331, 205] width 27 height 16
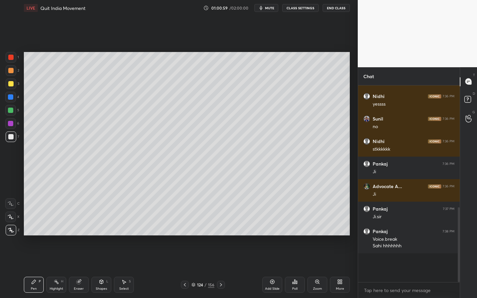
scroll to position [244, 0]
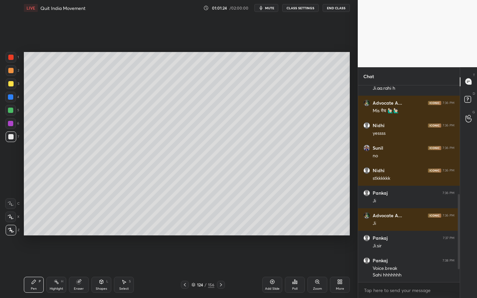
click at [276, 269] on div "Add Slide" at bounding box center [272, 285] width 20 height 16
click at [12, 81] on div at bounding box center [11, 84] width 11 height 11
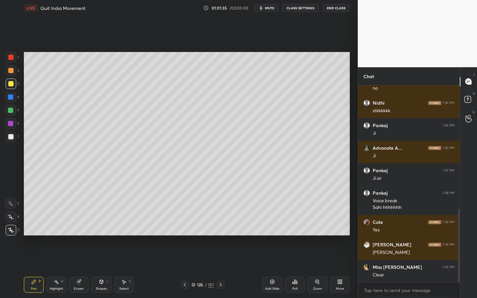
scroll to position [334, 0]
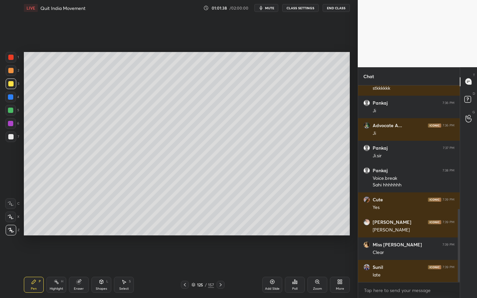
click at [270, 9] on span "mute" at bounding box center [269, 8] width 9 height 5
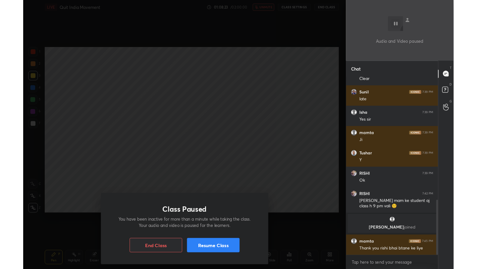
scroll to position [439, 0]
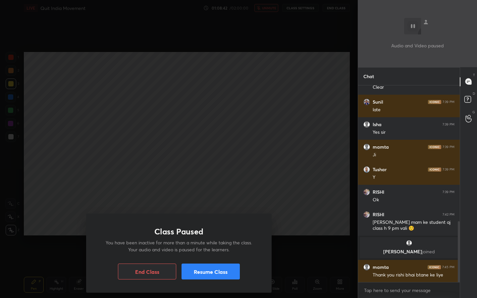
click at [226, 268] on button "Resume Class" at bounding box center [211, 272] width 58 height 16
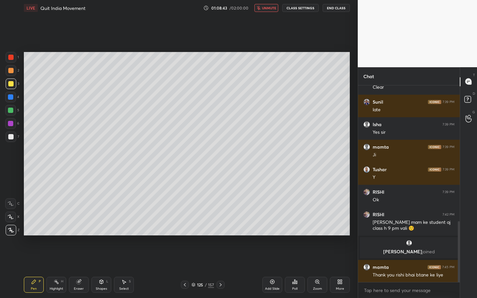
click at [273, 9] on span "unmute" at bounding box center [269, 8] width 14 height 5
click at [339, 269] on icon at bounding box center [339, 283] width 2 height 2
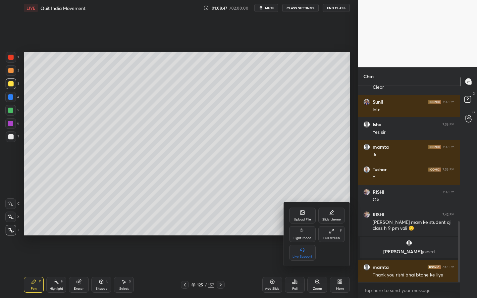
click at [332, 237] on div "Full screen" at bounding box center [331, 238] width 17 height 3
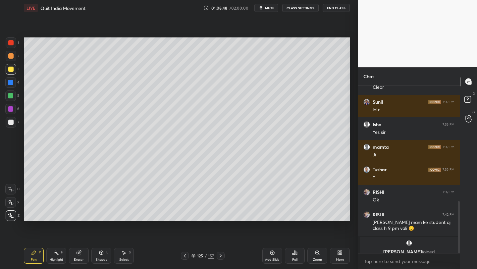
scroll to position [32907, 32802]
type textarea "x"
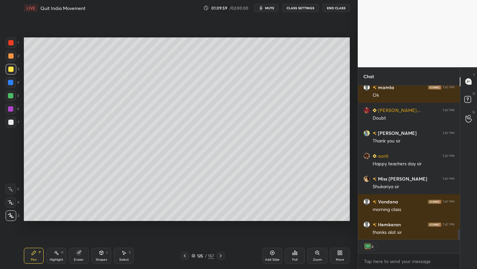
click at [342, 7] on button "End Class" at bounding box center [336, 8] width 27 height 8
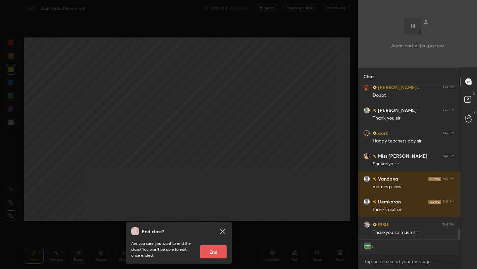
click at [219, 252] on button "End" at bounding box center [213, 251] width 27 height 13
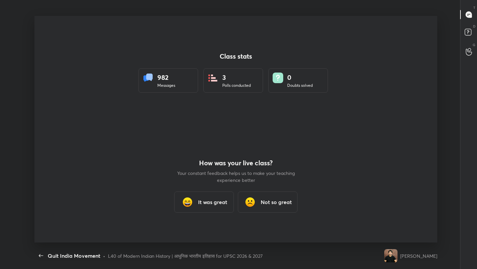
type textarea "x"
